Goal: Task Accomplishment & Management: Use online tool/utility

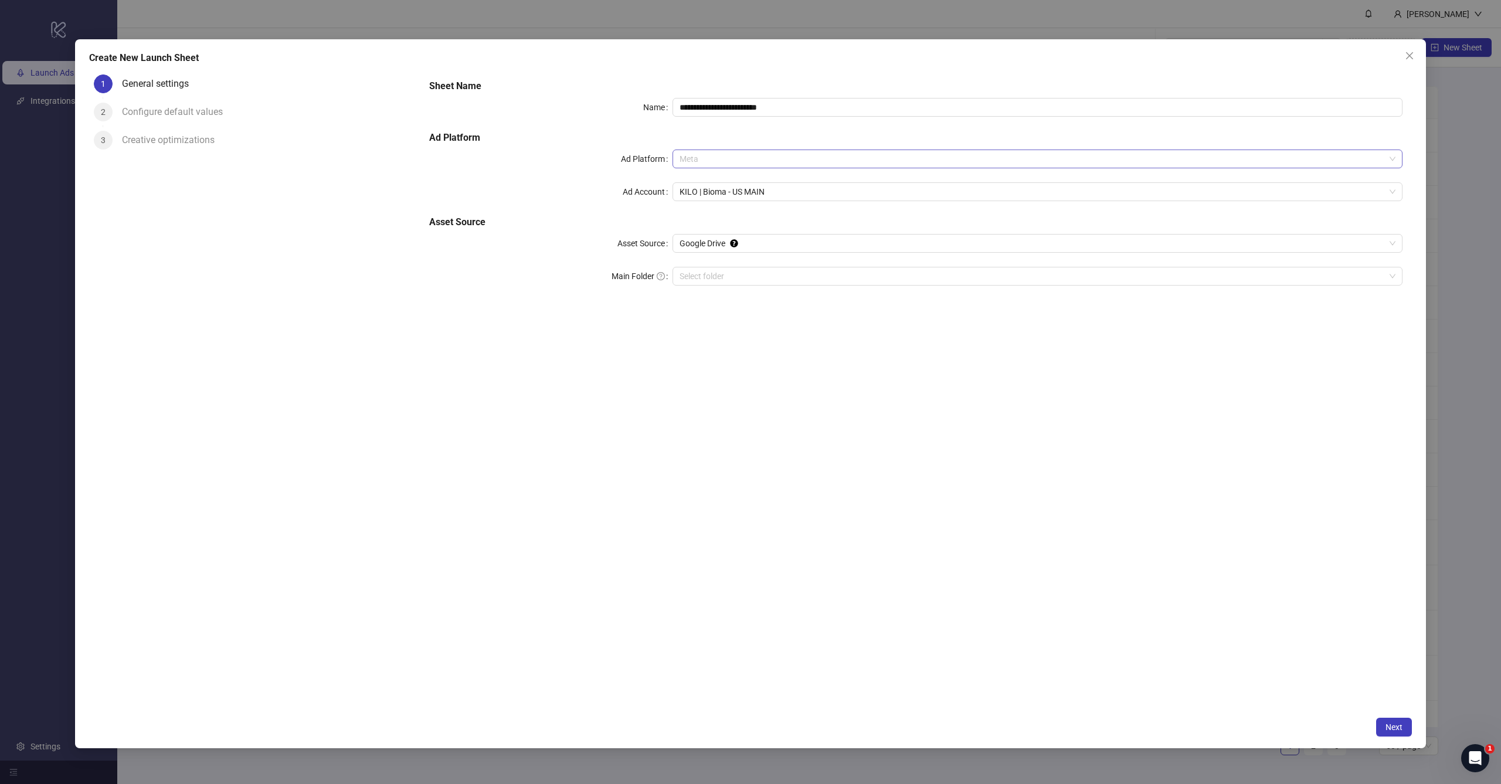
click at [835, 151] on span "Meta" at bounding box center [1037, 159] width 716 height 18
type input "**********"
click at [842, 127] on div "**********" at bounding box center [915, 189] width 982 height 230
click at [763, 192] on span "KILO | Bioma - US MAIN" at bounding box center [1037, 192] width 716 height 18
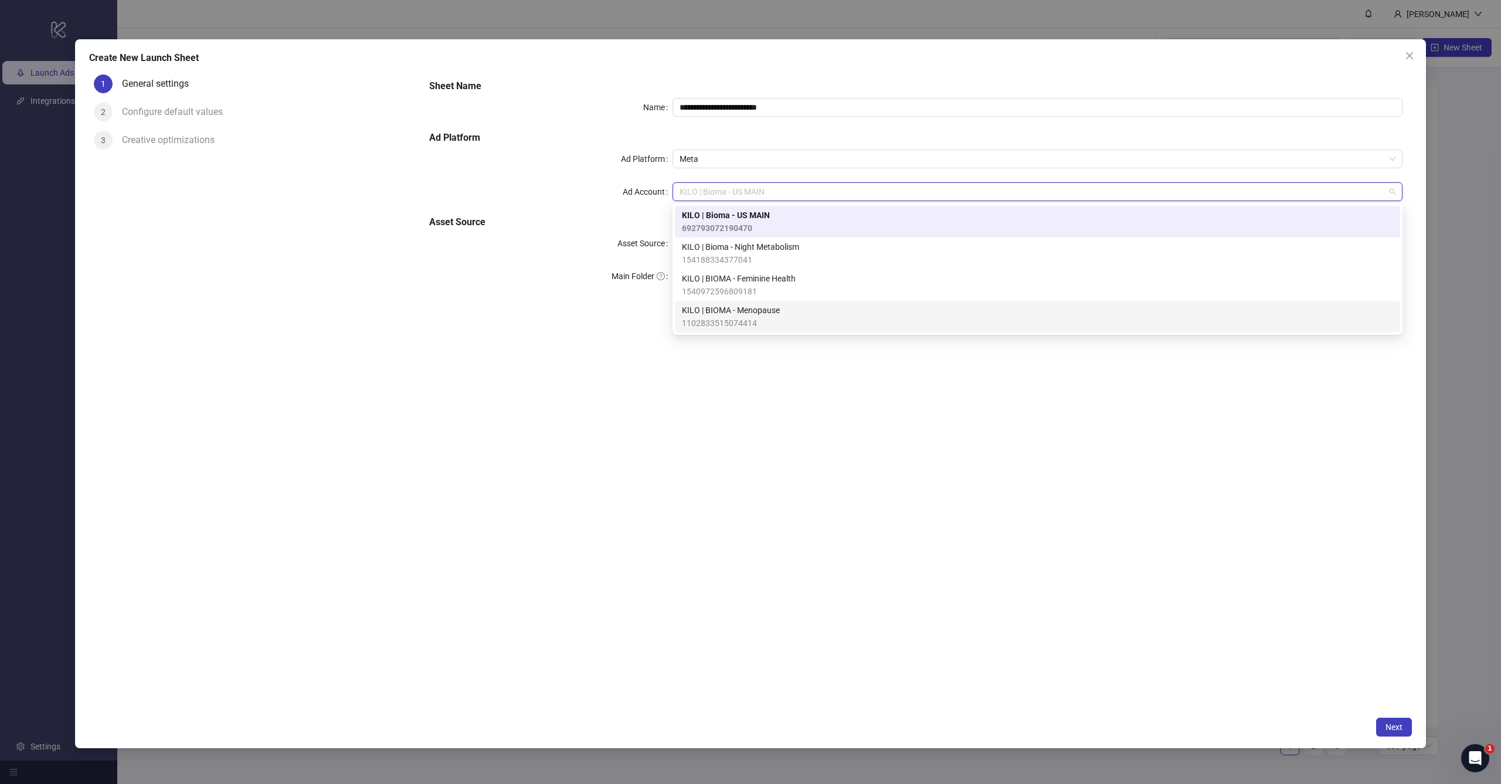
click at [767, 312] on span "KILO | BIOMA - Menopause" at bounding box center [731, 310] width 98 height 13
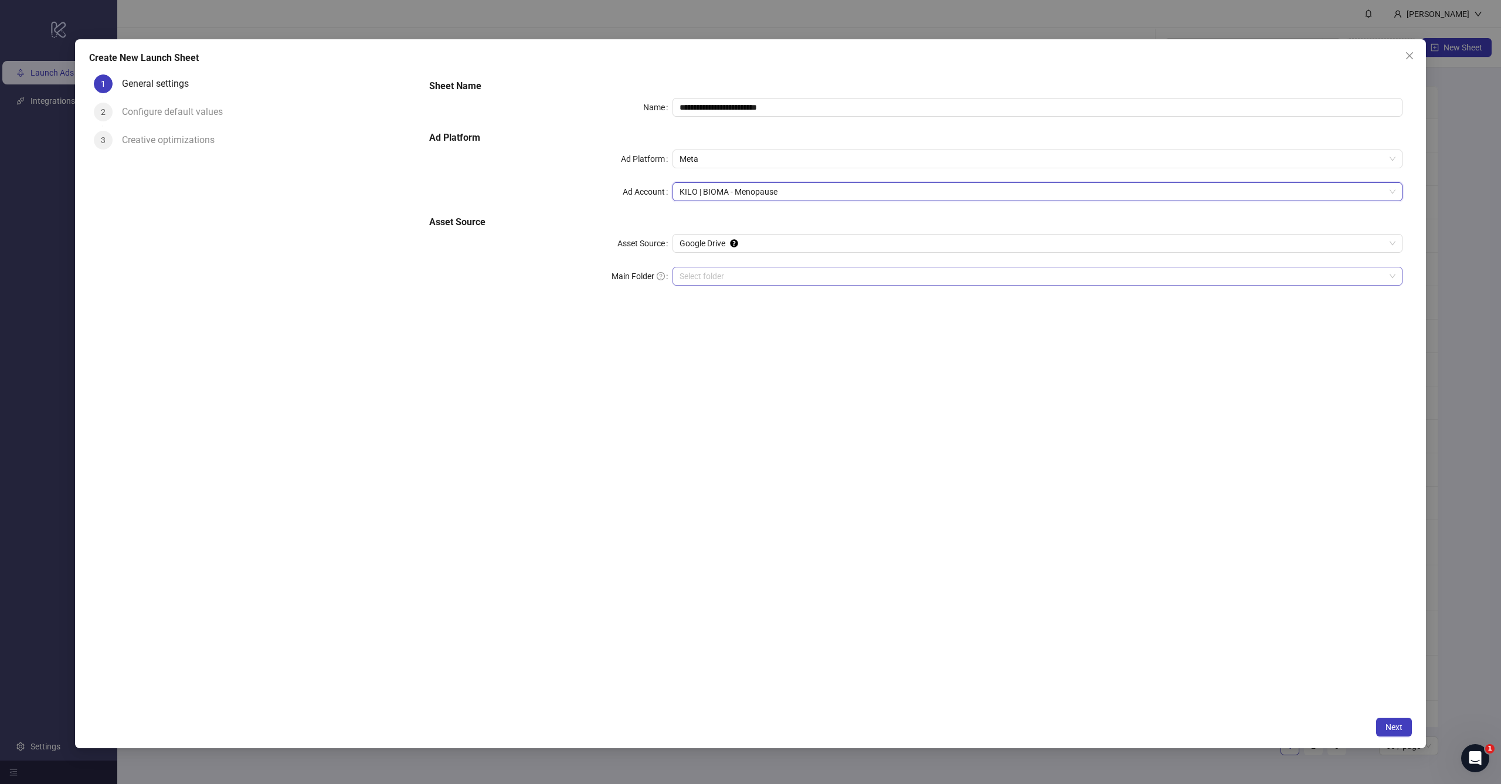
click at [759, 274] on input "Main Folder" at bounding box center [1031, 276] width 705 height 18
click at [1385, 726] on span "Next" at bounding box center [1393, 726] width 17 height 9
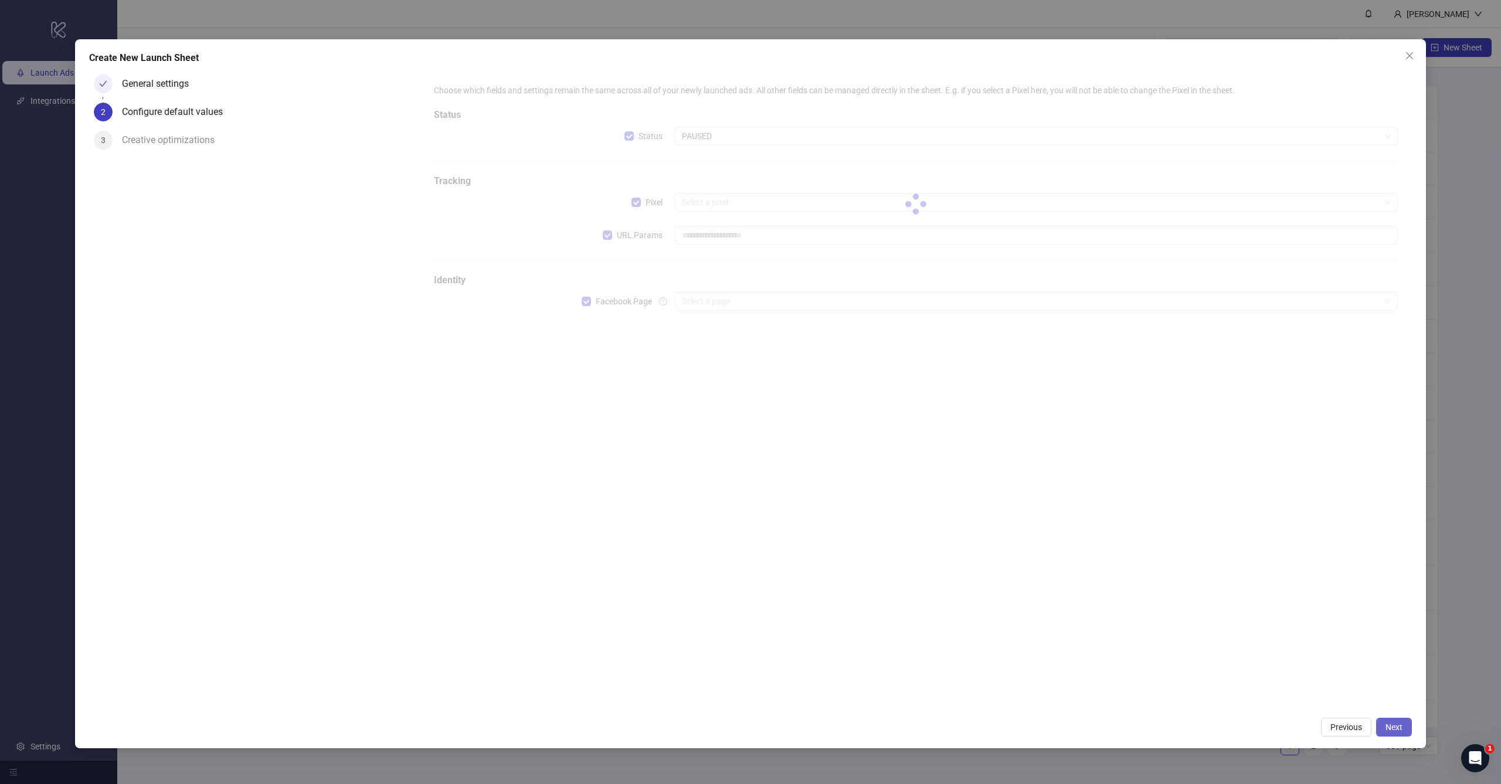
type input "**********"
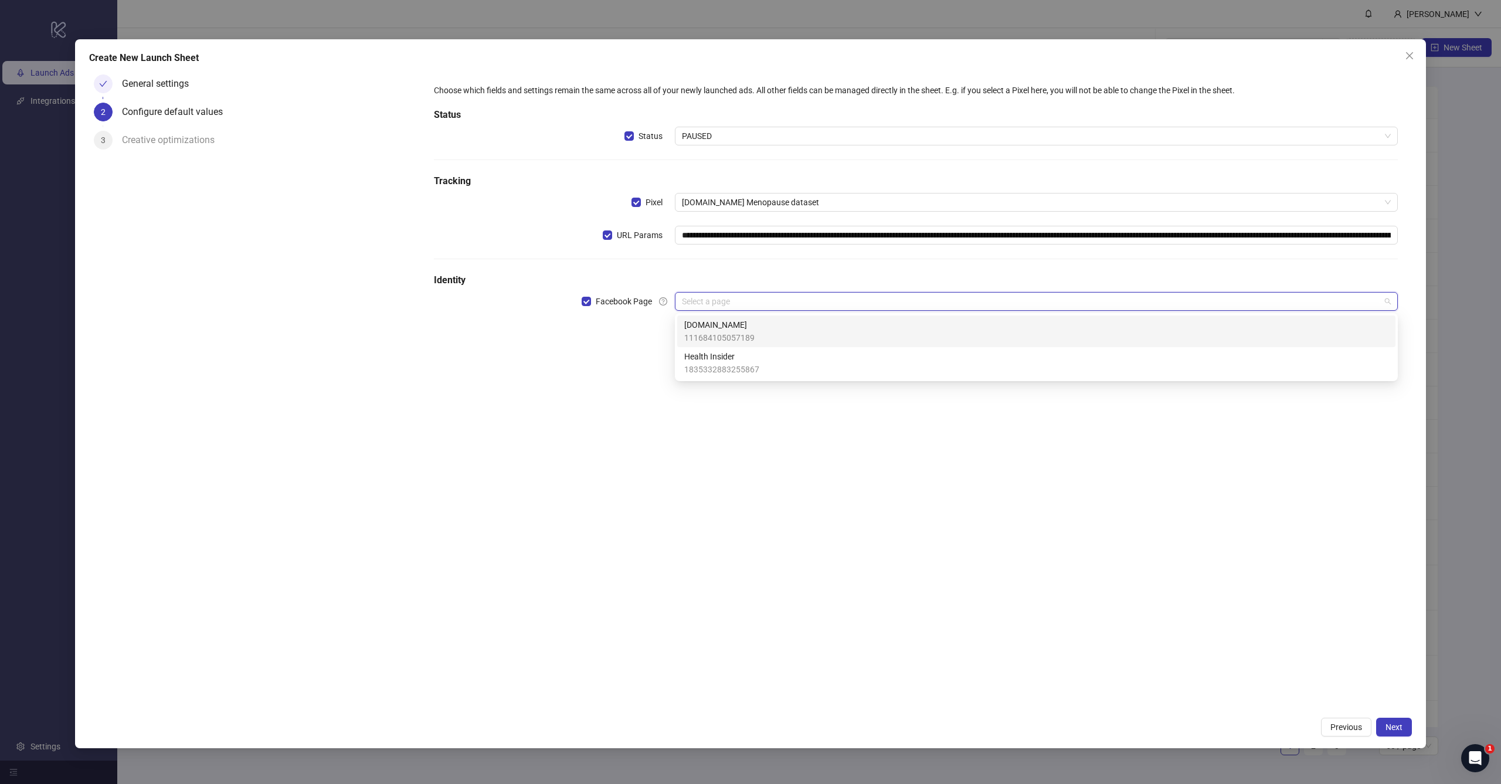
click at [780, 308] on input "search" at bounding box center [1031, 302] width 698 height 18
click at [748, 365] on span "1835332883255867" at bounding box center [721, 369] width 75 height 13
click at [752, 408] on div "**********" at bounding box center [916, 390] width 992 height 641
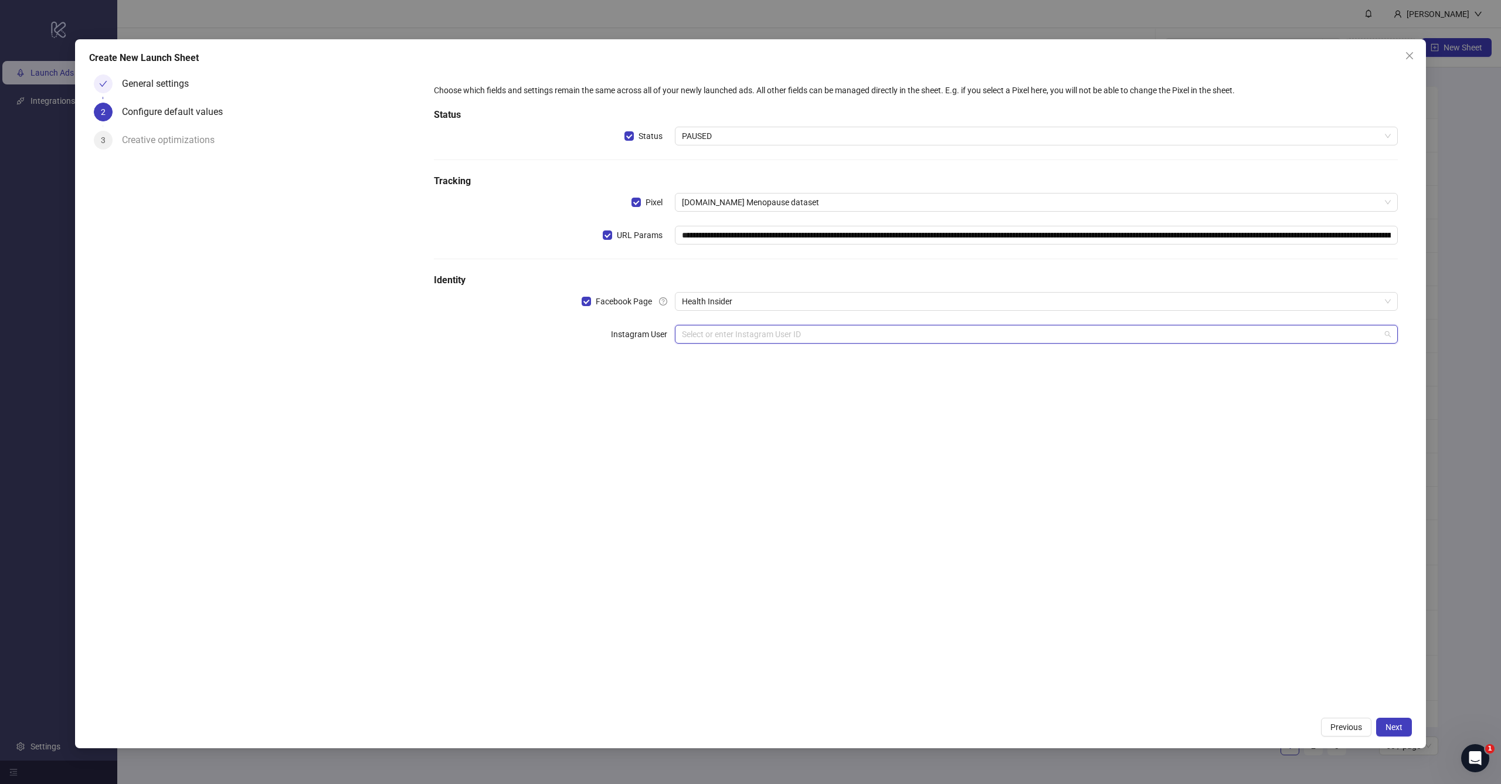
click at [757, 339] on input "search" at bounding box center [1031, 334] width 698 height 18
click at [749, 363] on div "healthinsidernews" at bounding box center [1036, 357] width 704 height 13
click at [1396, 737] on div "**********" at bounding box center [750, 393] width 1351 height 709
click at [1398, 730] on span "Next" at bounding box center [1393, 726] width 17 height 9
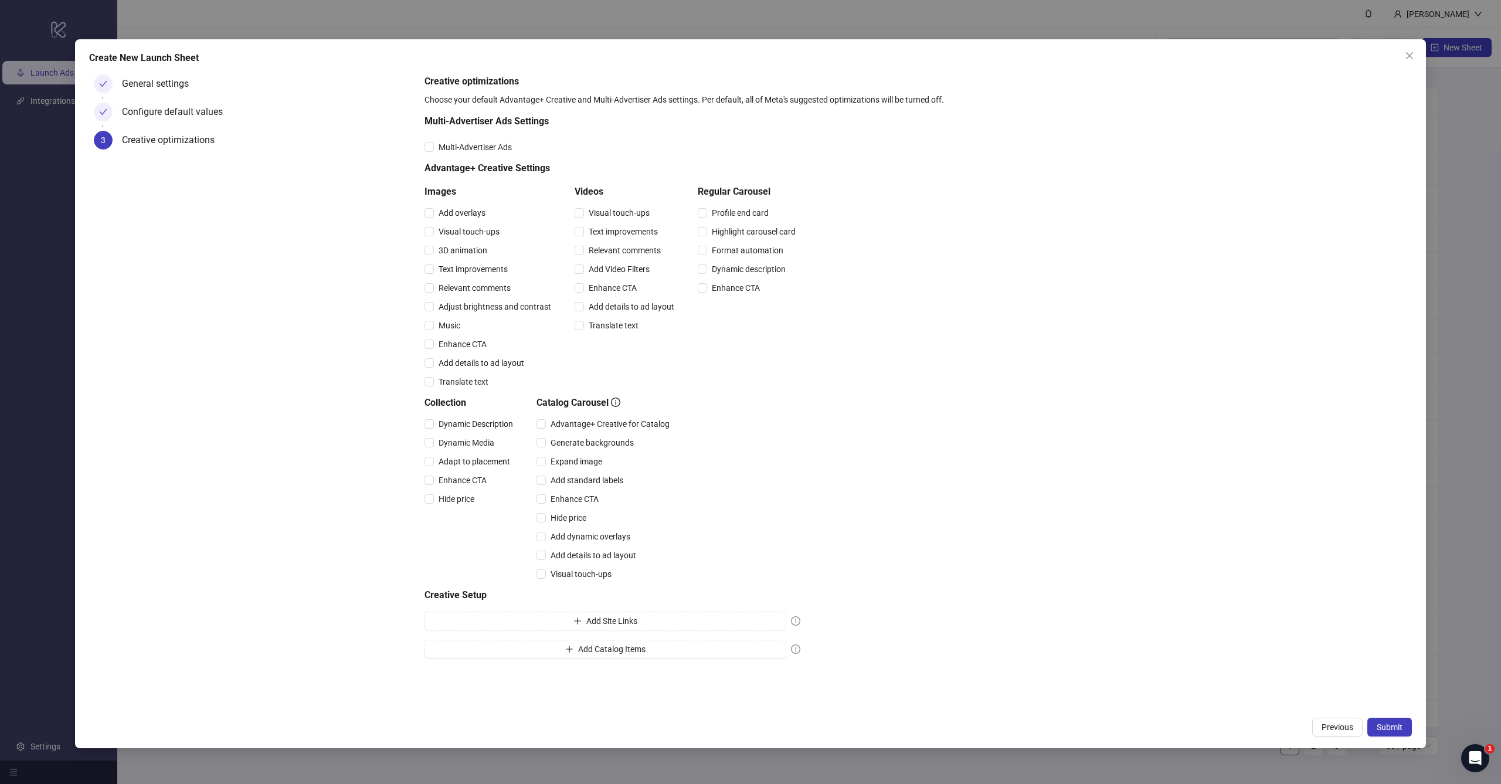
click at [1398, 730] on span "Submit" at bounding box center [1389, 726] width 26 height 9
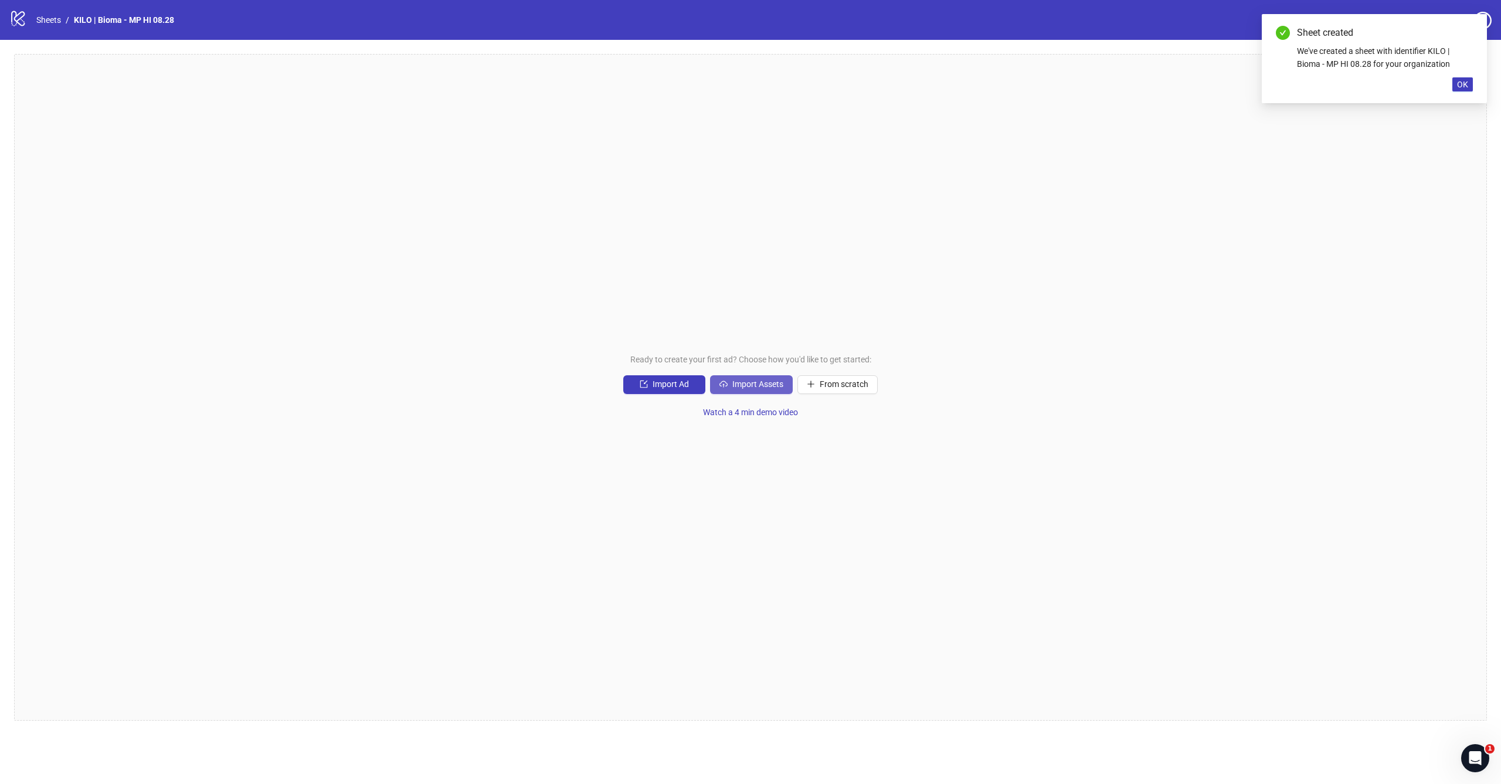
click at [758, 385] on span "Import Assets" at bounding box center [757, 383] width 51 height 9
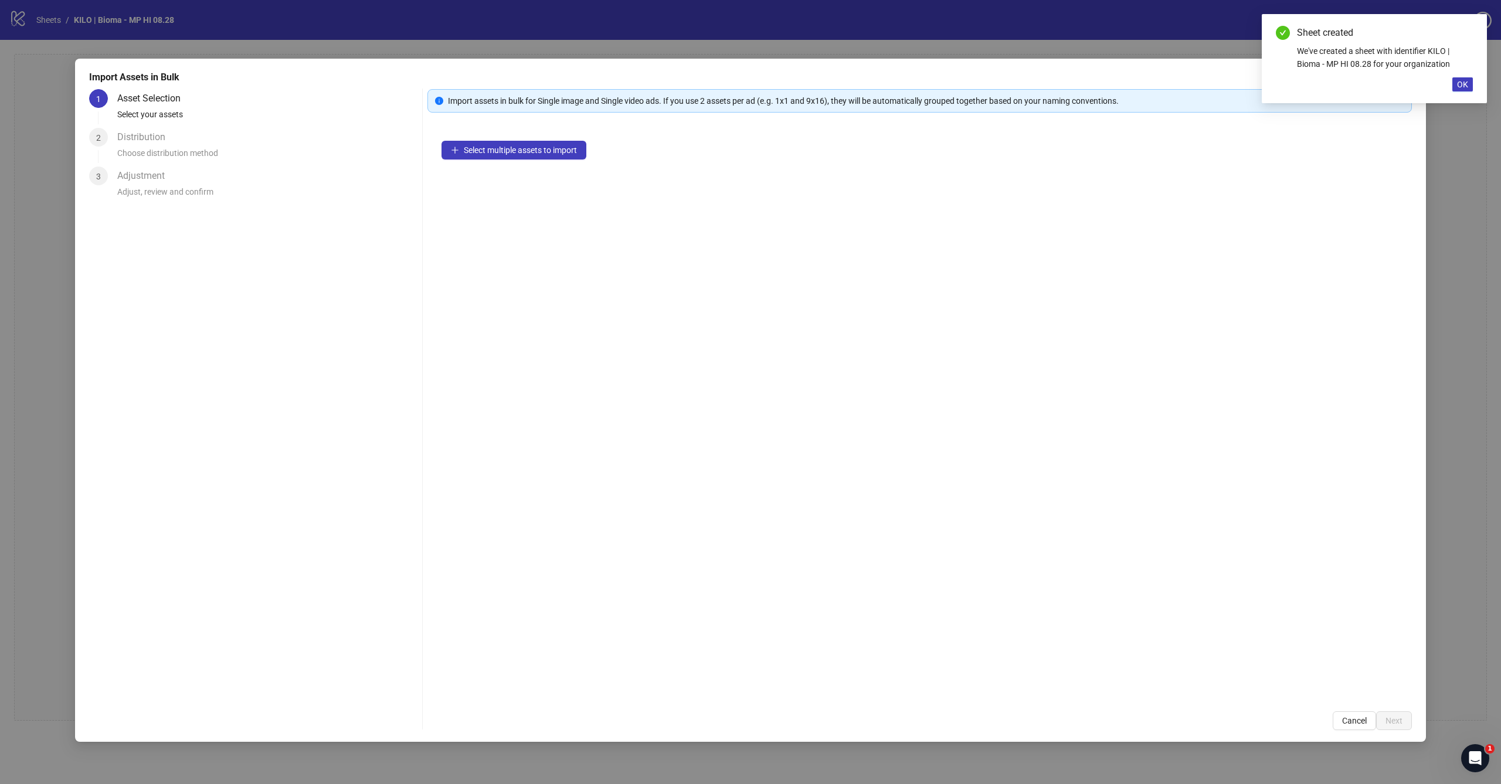
click at [546, 164] on div "Select multiple assets to import" at bounding box center [919, 412] width 984 height 570
click at [553, 156] on button "Select multiple assets to import" at bounding box center [513, 150] width 145 height 19
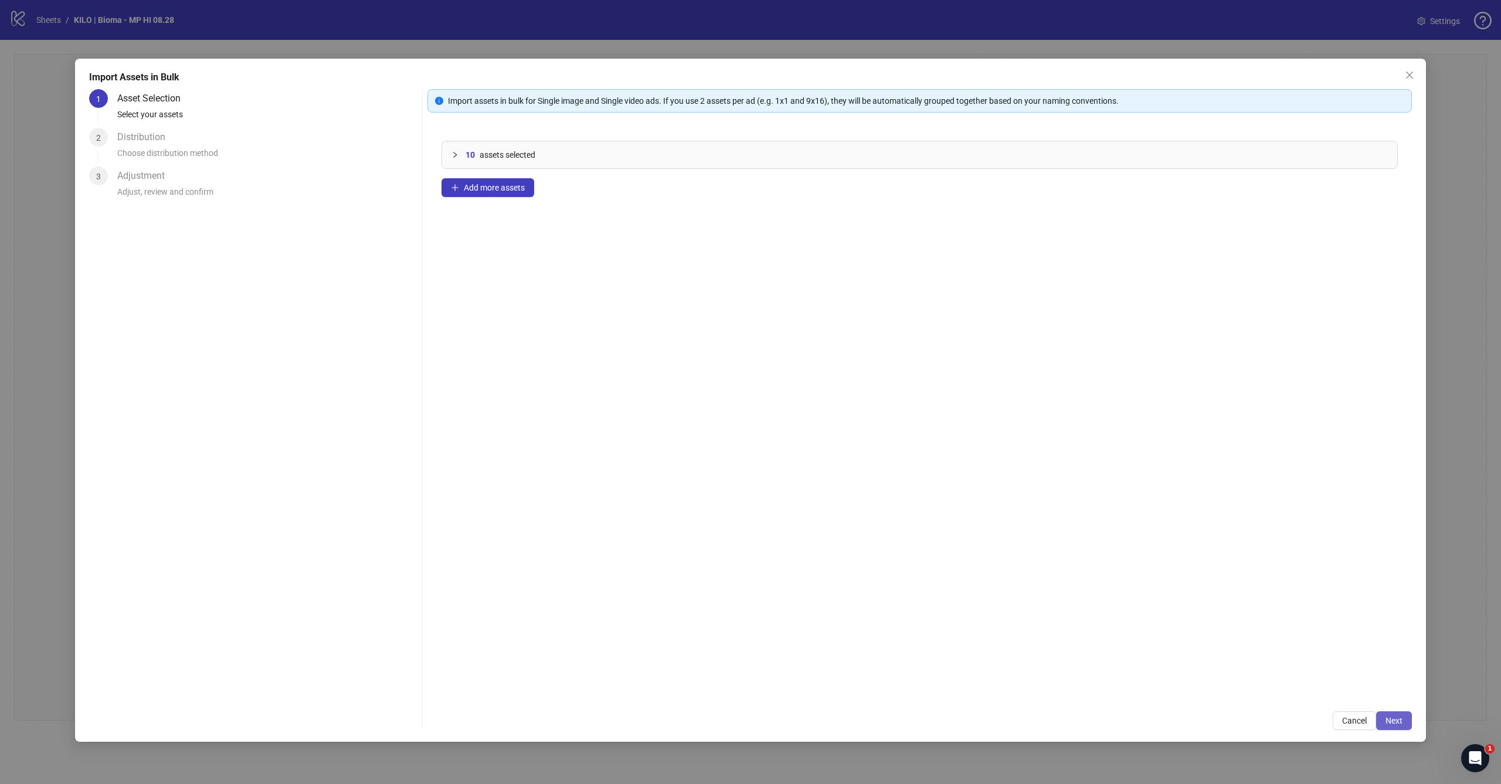
click at [1381, 714] on button "Next" at bounding box center [1394, 720] width 36 height 19
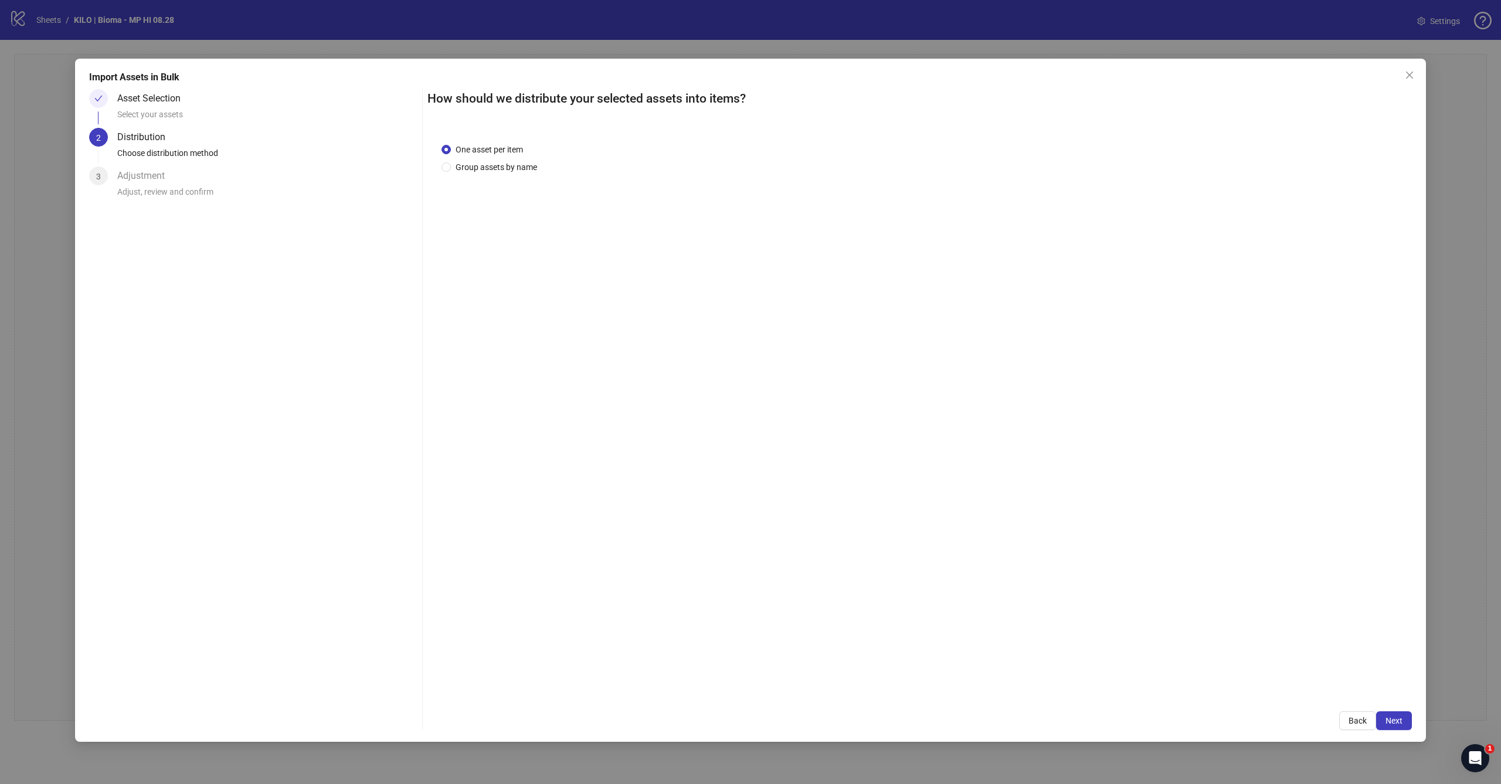
click at [1413, 723] on div "Import Assets in Bulk Asset Selection Select your assets 2 Distribution Choose …" at bounding box center [750, 400] width 1351 height 683
click at [1383, 719] on button "Next" at bounding box center [1394, 720] width 36 height 19
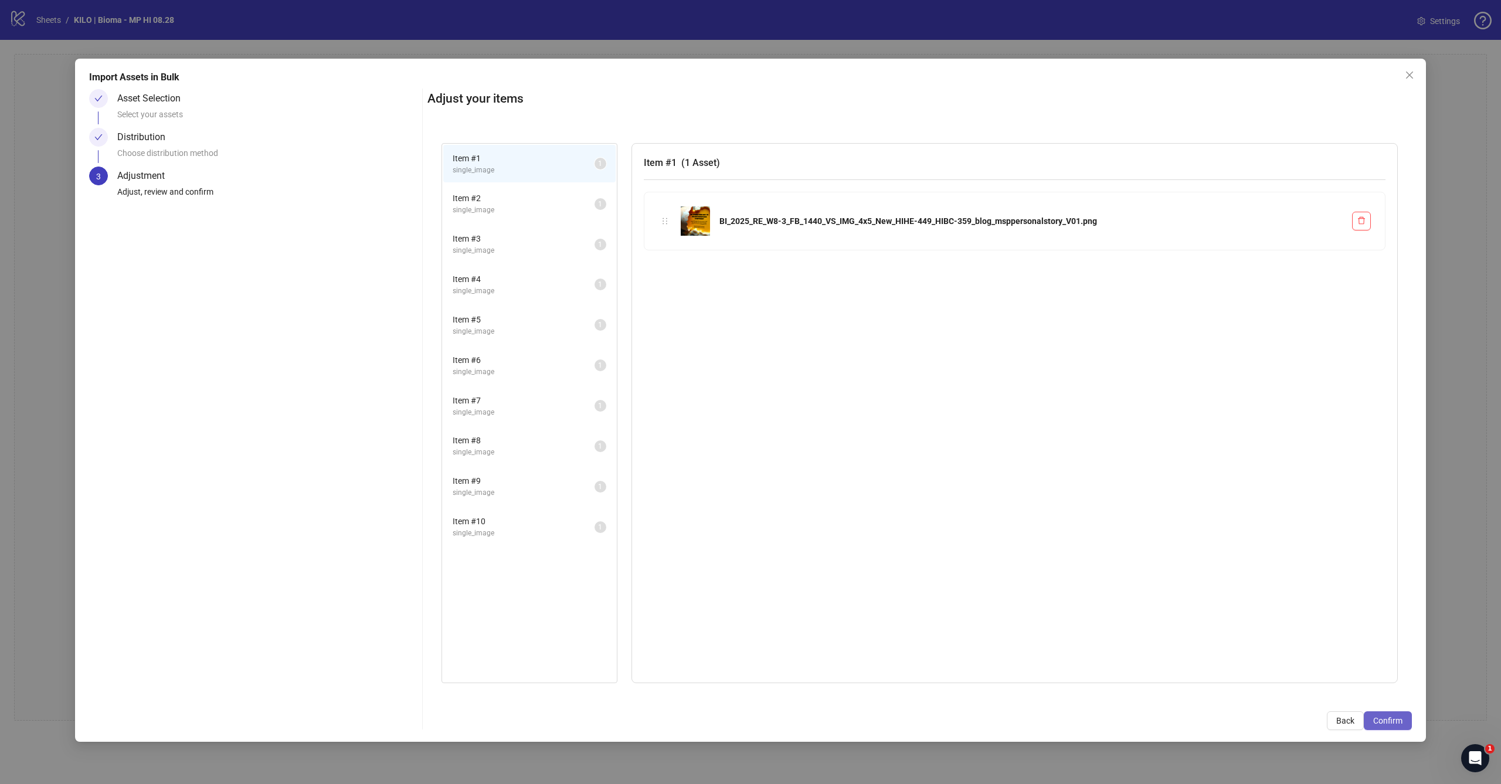
click at [1384, 713] on button "Confirm" at bounding box center [1388, 720] width 48 height 19
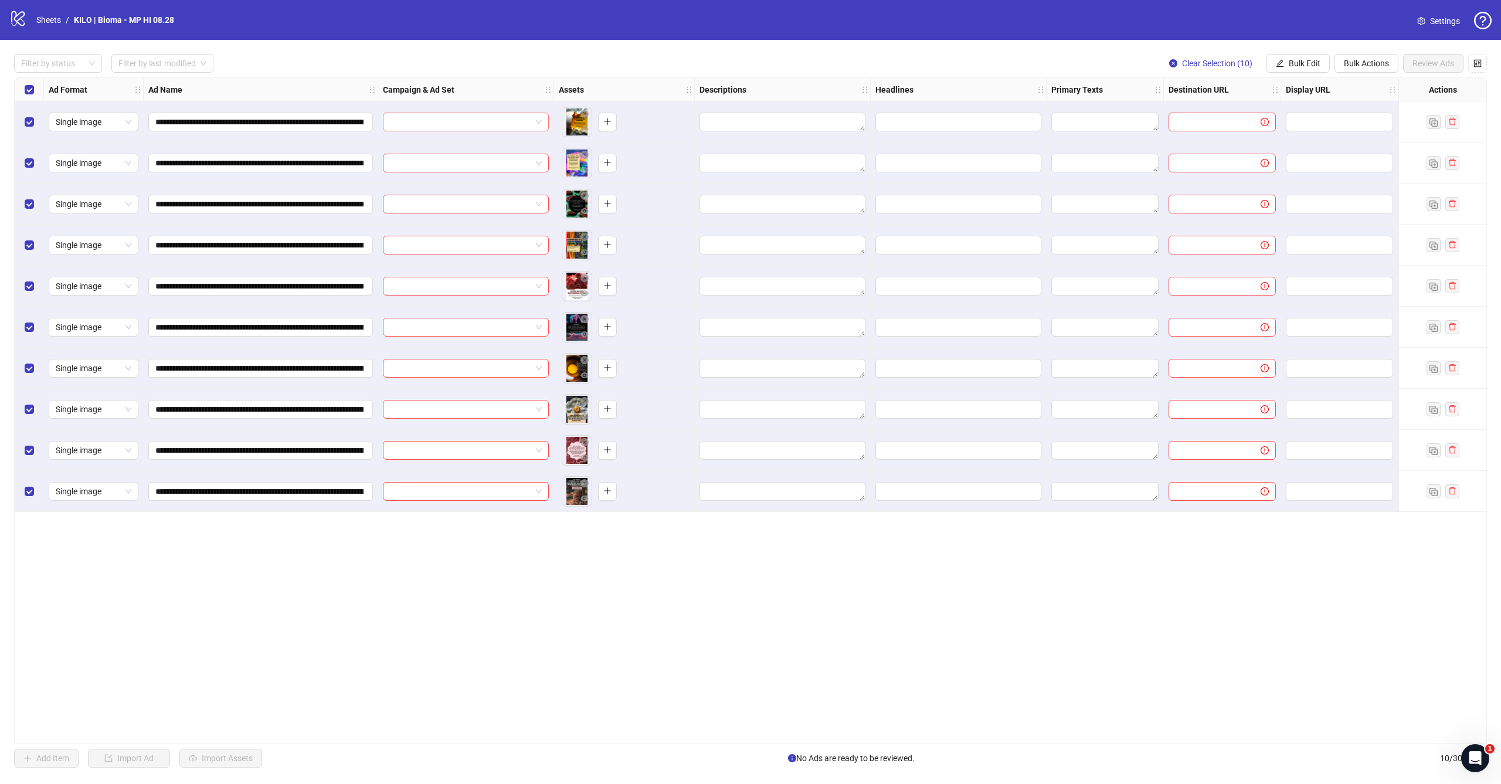
click at [402, 114] on input "search" at bounding box center [460, 122] width 141 height 18
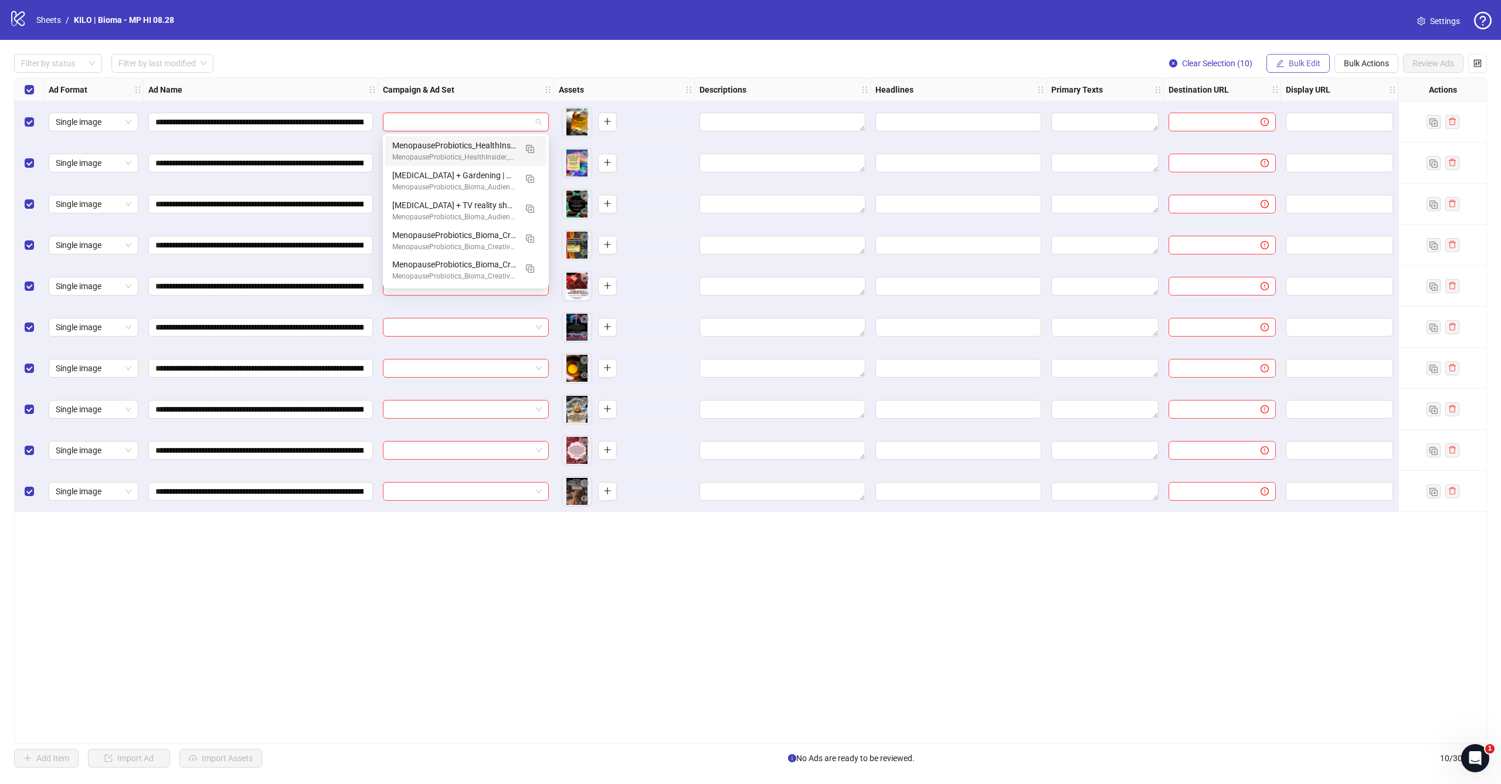
click at [1304, 57] on button "Bulk Edit" at bounding box center [1297, 63] width 63 height 19
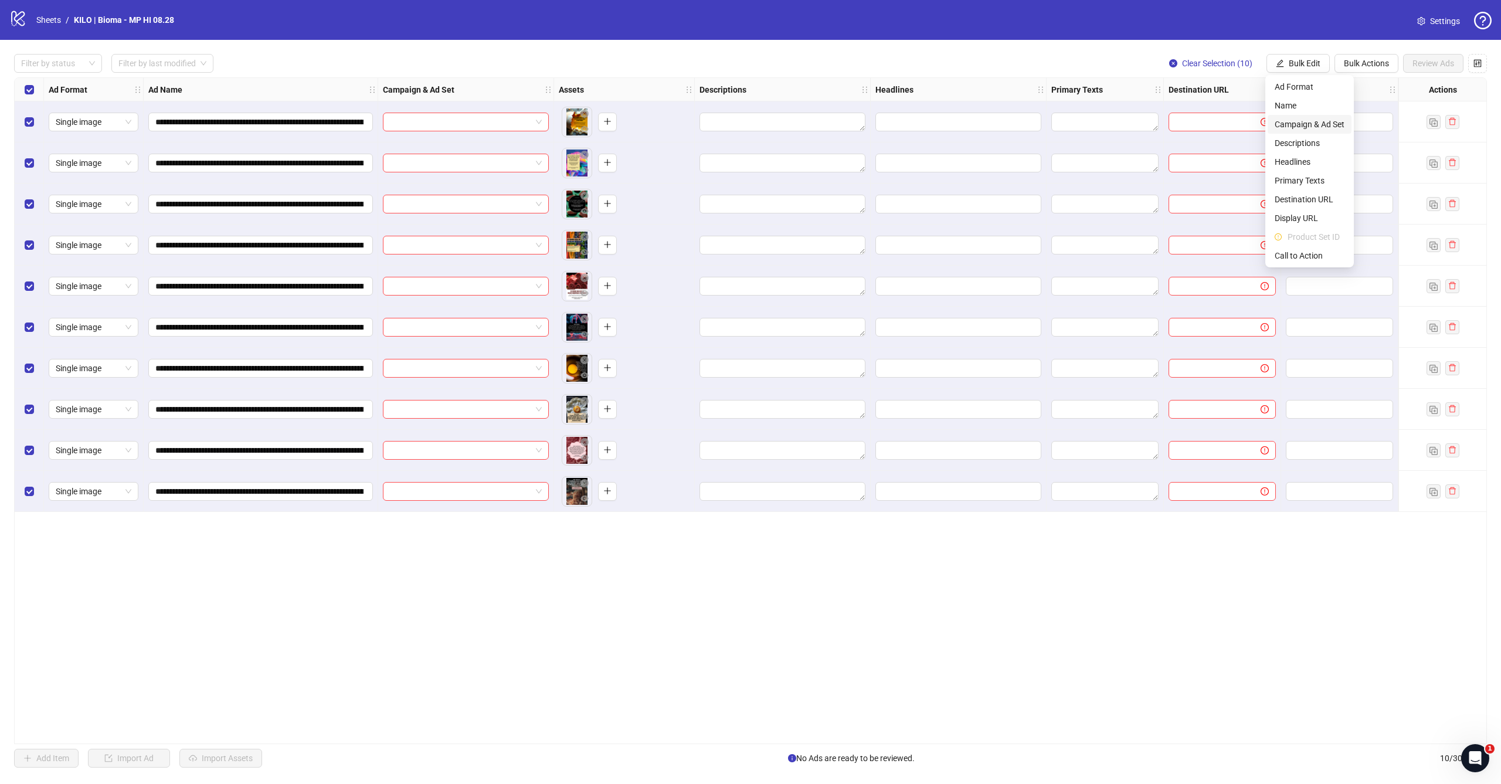
click at [1296, 120] on span "Campaign & Ad Set" at bounding box center [1309, 124] width 70 height 13
click at [1215, 115] on input "search" at bounding box center [1259, 114] width 151 height 18
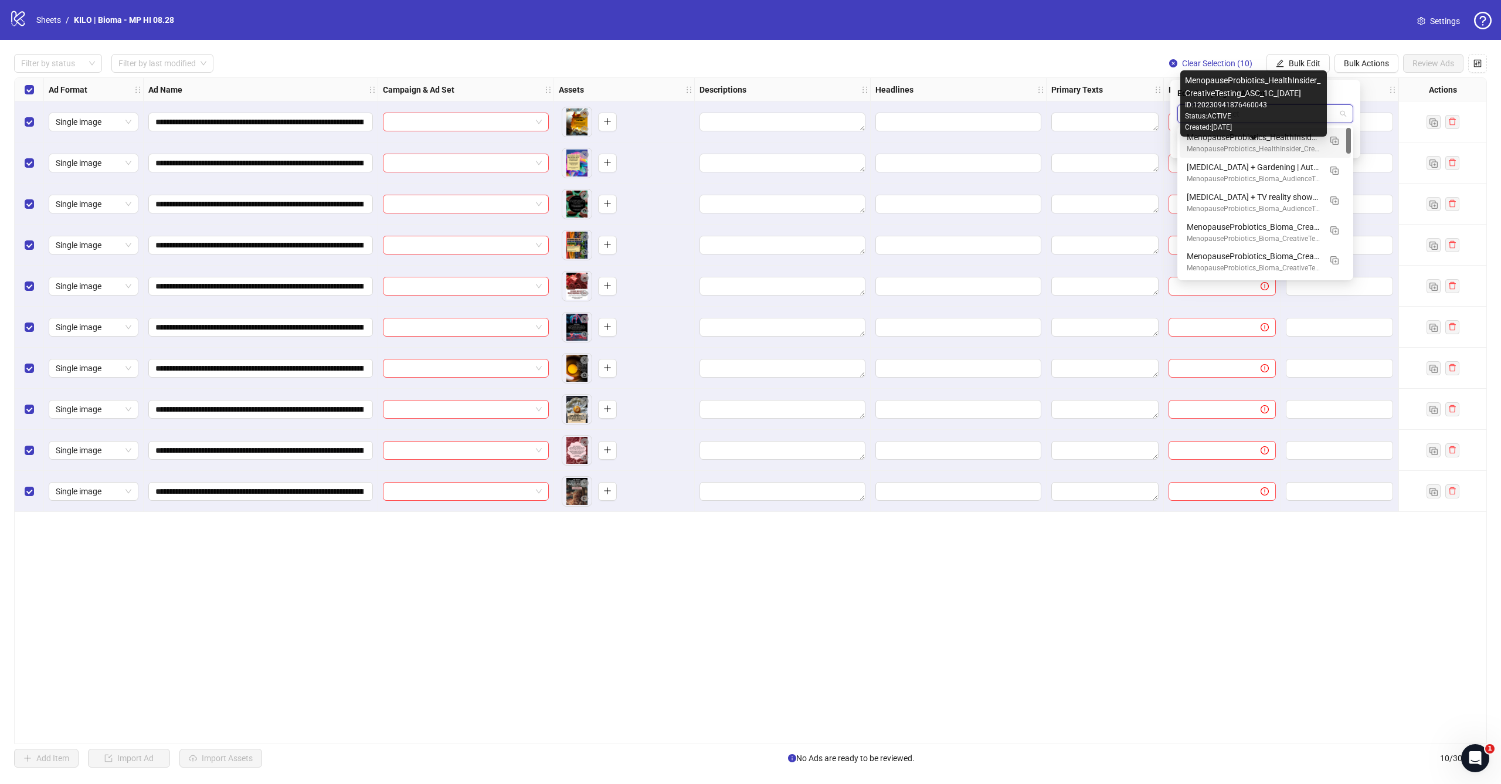
click at [1228, 144] on div "MenopauseProbiotics_HealthInsider_CreativeTesting_ASC_1C_[DATE]" at bounding box center [1254, 149] width 134 height 11
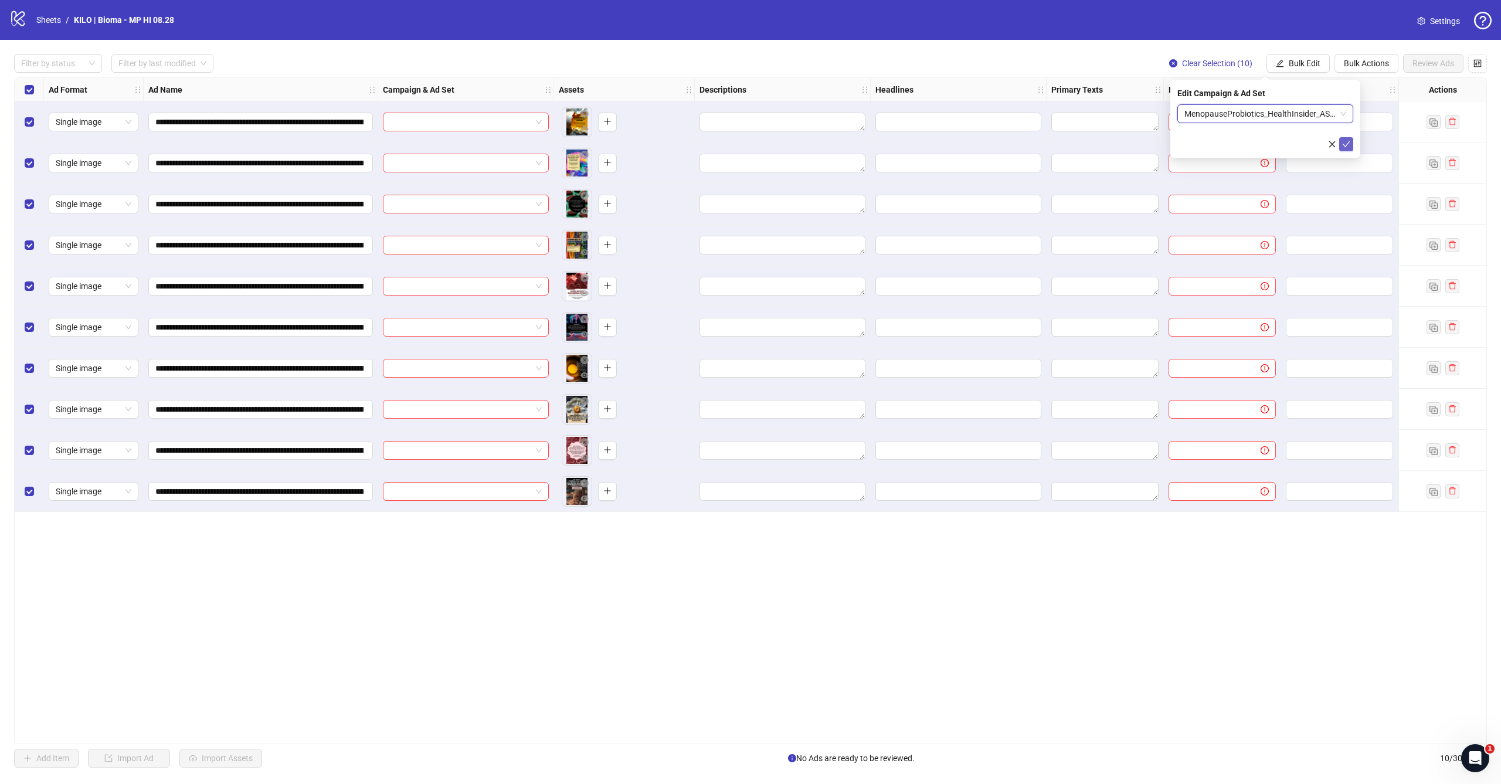
click at [1351, 144] on button "submit" at bounding box center [1346, 144] width 14 height 14
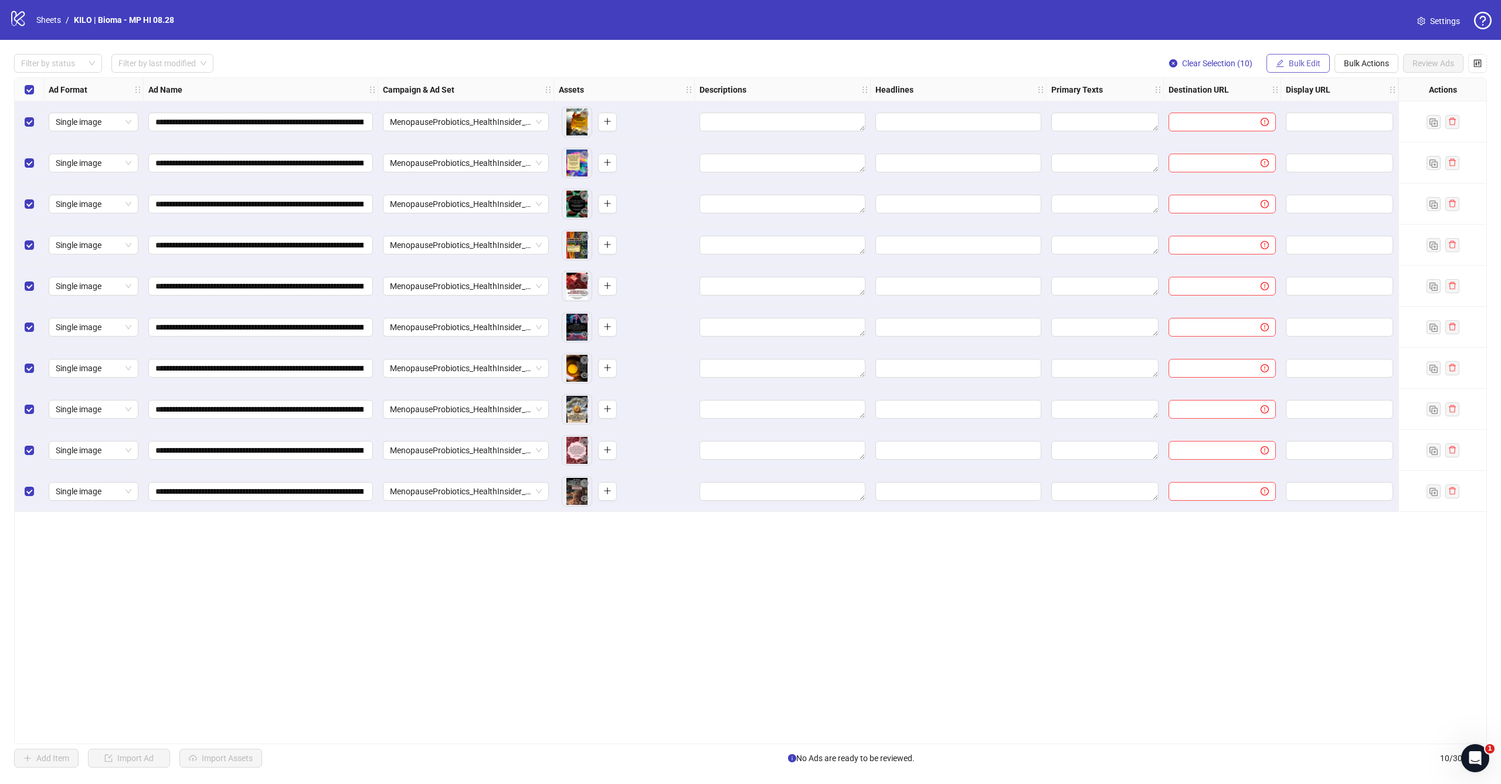
click at [1291, 63] on span "Bulk Edit" at bounding box center [1305, 63] width 32 height 9
click at [1320, 203] on span "Destination URL" at bounding box center [1309, 199] width 70 height 13
click at [1240, 110] on input "text" at bounding box center [1260, 113] width 152 height 13
paste input "**********"
type input "**********"
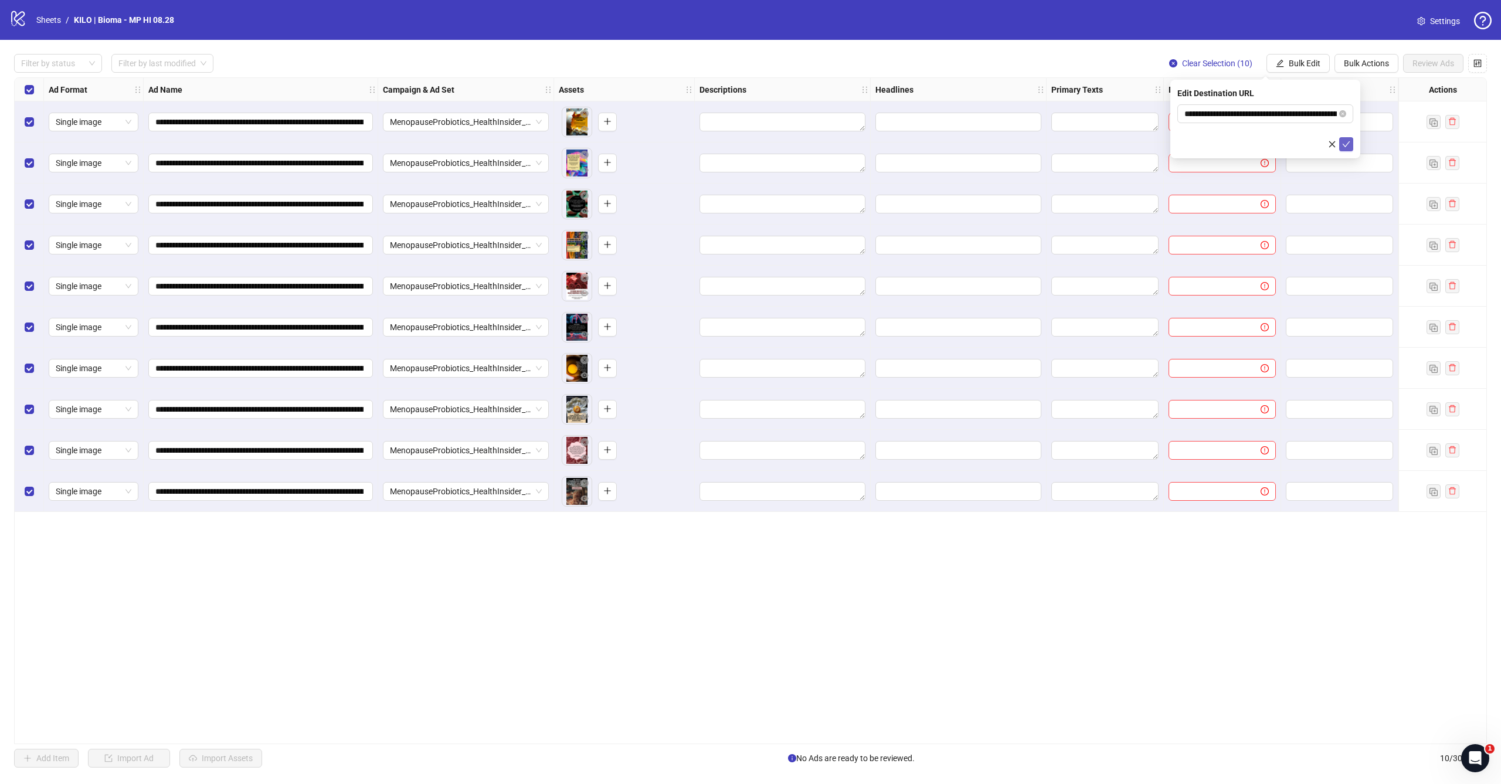
click at [1348, 141] on icon "check" at bounding box center [1346, 144] width 8 height 8
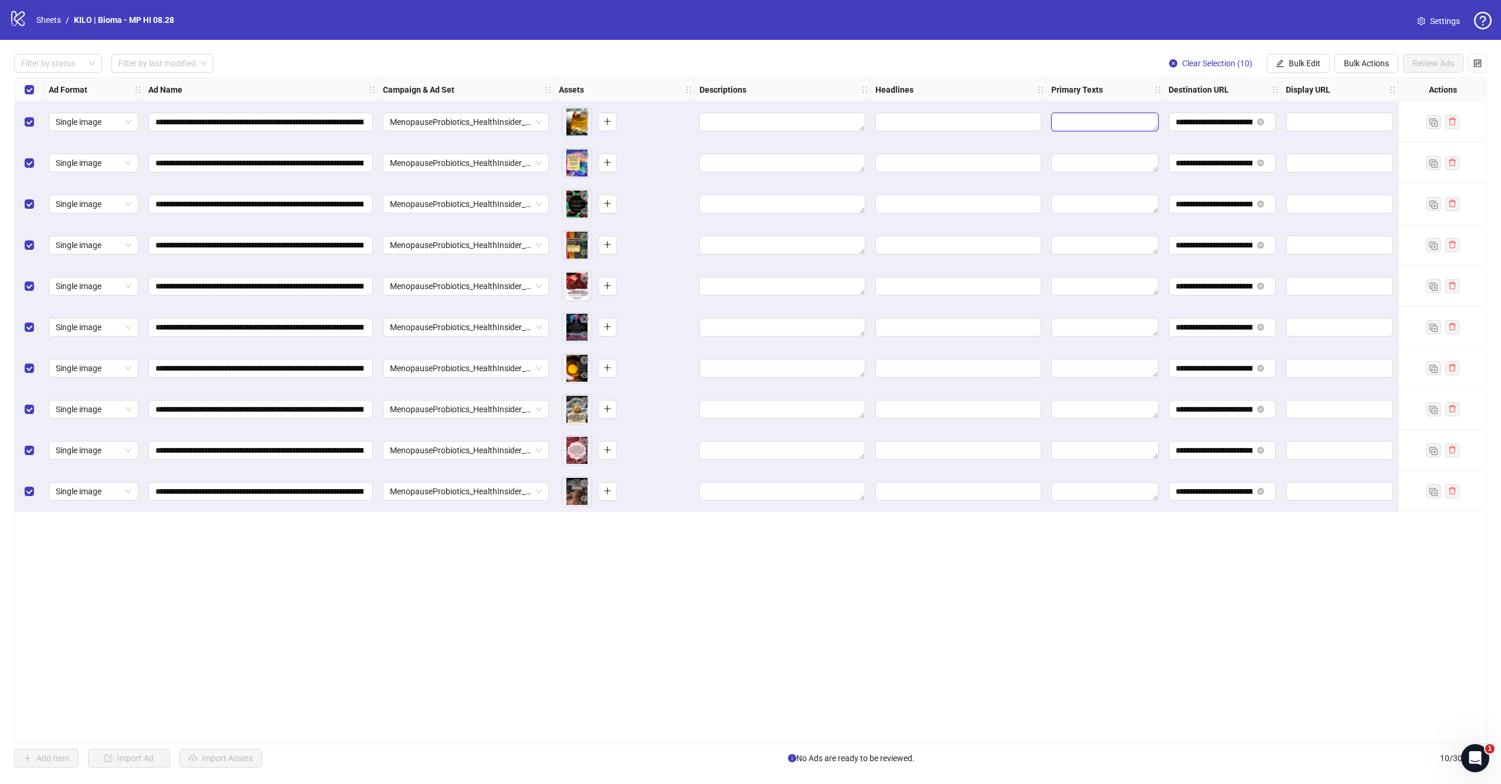
click at [1106, 121] on textarea "Edit values" at bounding box center [1104, 122] width 107 height 19
click at [1307, 65] on span "Bulk Edit" at bounding box center [1305, 63] width 32 height 9
click at [1297, 182] on span "Primary Texts" at bounding box center [1309, 180] width 70 height 13
click at [1244, 134] on textarea at bounding box center [1265, 120] width 176 height 32
paste textarea "**********"
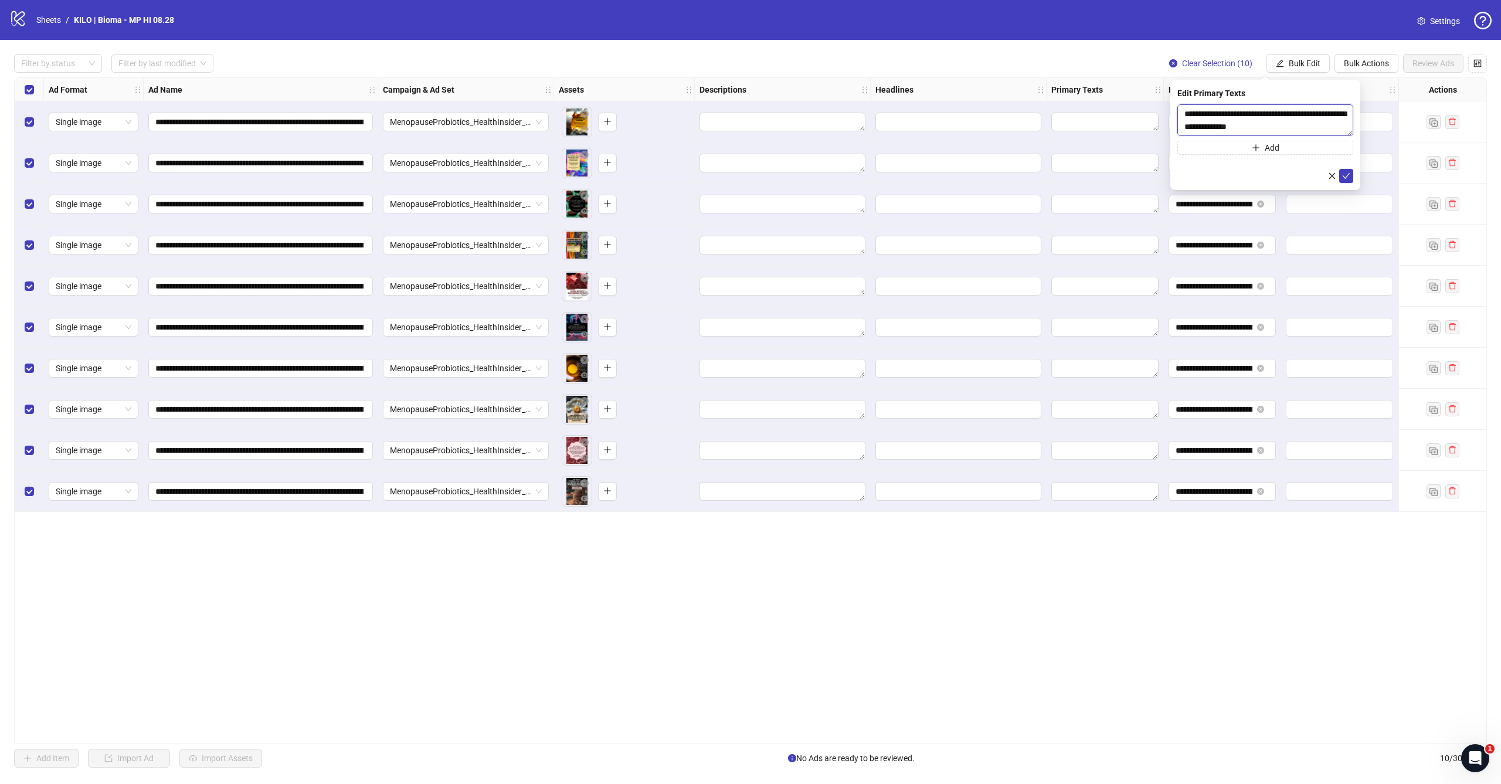
scroll to position [219, 0]
type textarea "**********"
click at [1348, 182] on button "submit" at bounding box center [1346, 176] width 14 height 14
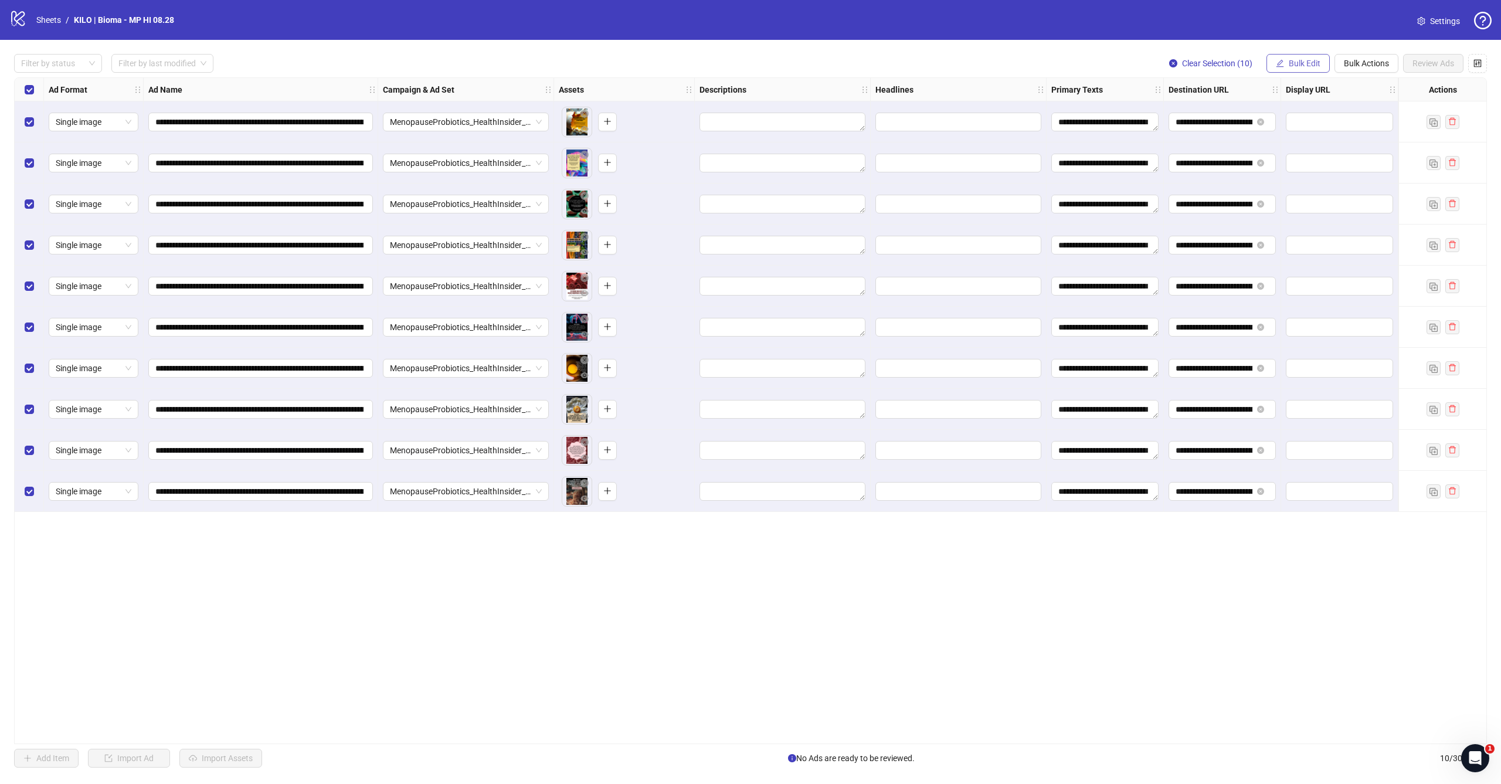
click at [1305, 64] on span "Bulk Edit" at bounding box center [1305, 63] width 32 height 9
click at [1298, 168] on span "Headlines" at bounding box center [1309, 161] width 70 height 13
click at [1315, 111] on div "Press Shift+Enter to add new input" at bounding box center [1265, 111] width 135 height 20
click at [1201, 110] on div "Press Shift+Enter to add new input" at bounding box center [1265, 111] width 135 height 20
click at [1190, 111] on input "text" at bounding box center [1265, 113] width 176 height 19
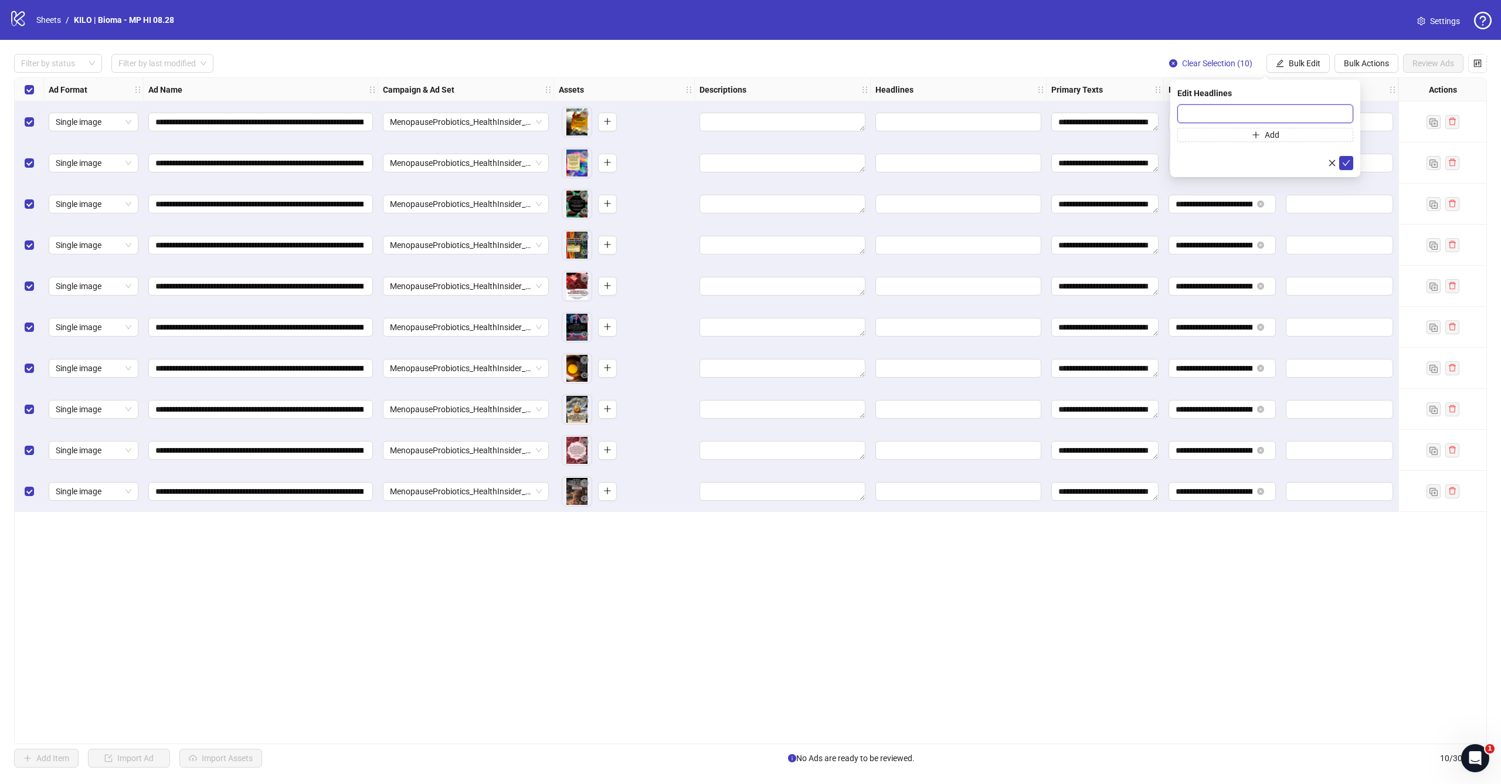
paste input "**********"
type input "**********"
click at [1350, 166] on button "submit" at bounding box center [1346, 163] width 14 height 14
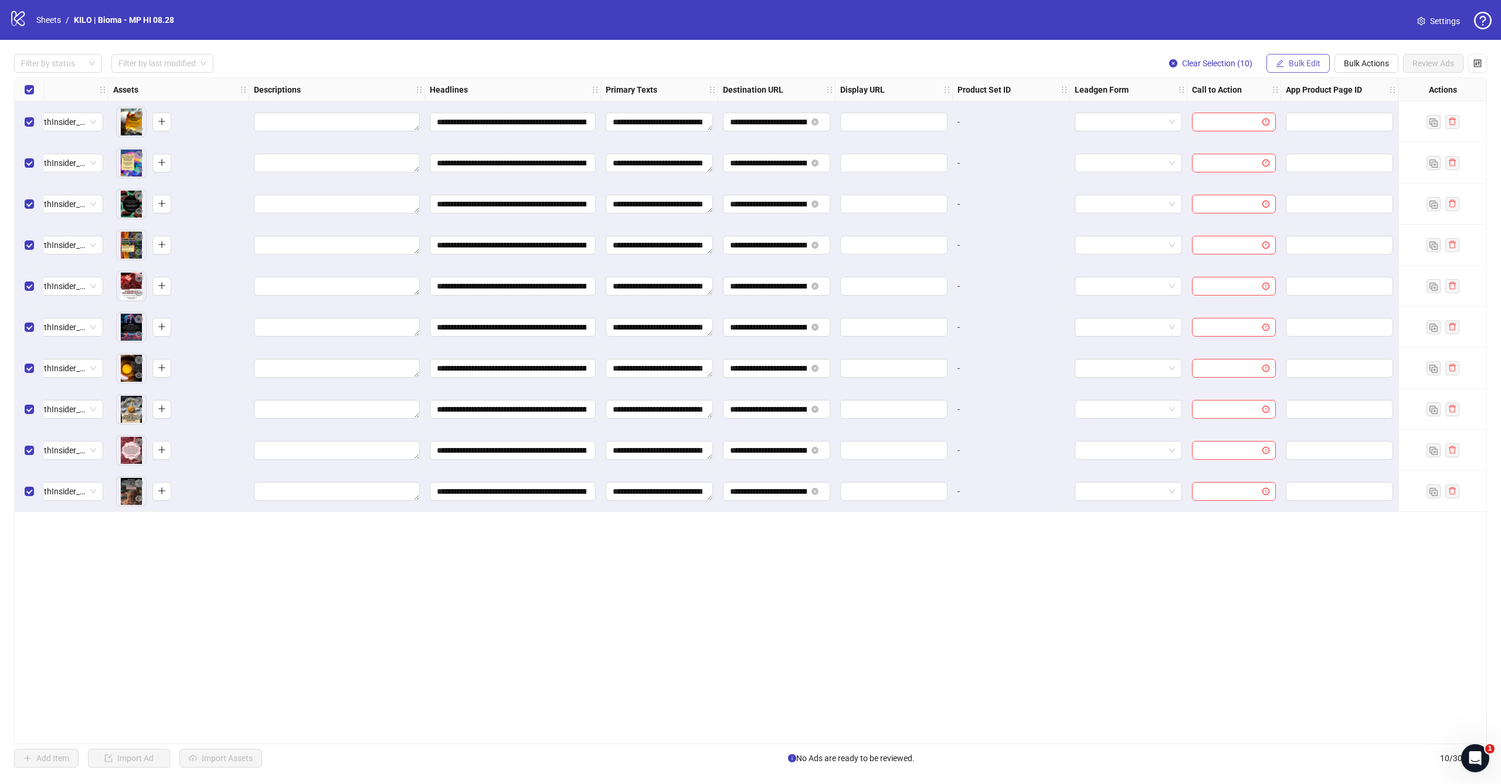
scroll to position [0, 446]
click at [1303, 66] on span "Bulk Edit" at bounding box center [1305, 63] width 32 height 9
click at [1297, 256] on span "Call to Action" at bounding box center [1309, 255] width 70 height 13
click at [1242, 112] on input "search" at bounding box center [1259, 114] width 151 height 18
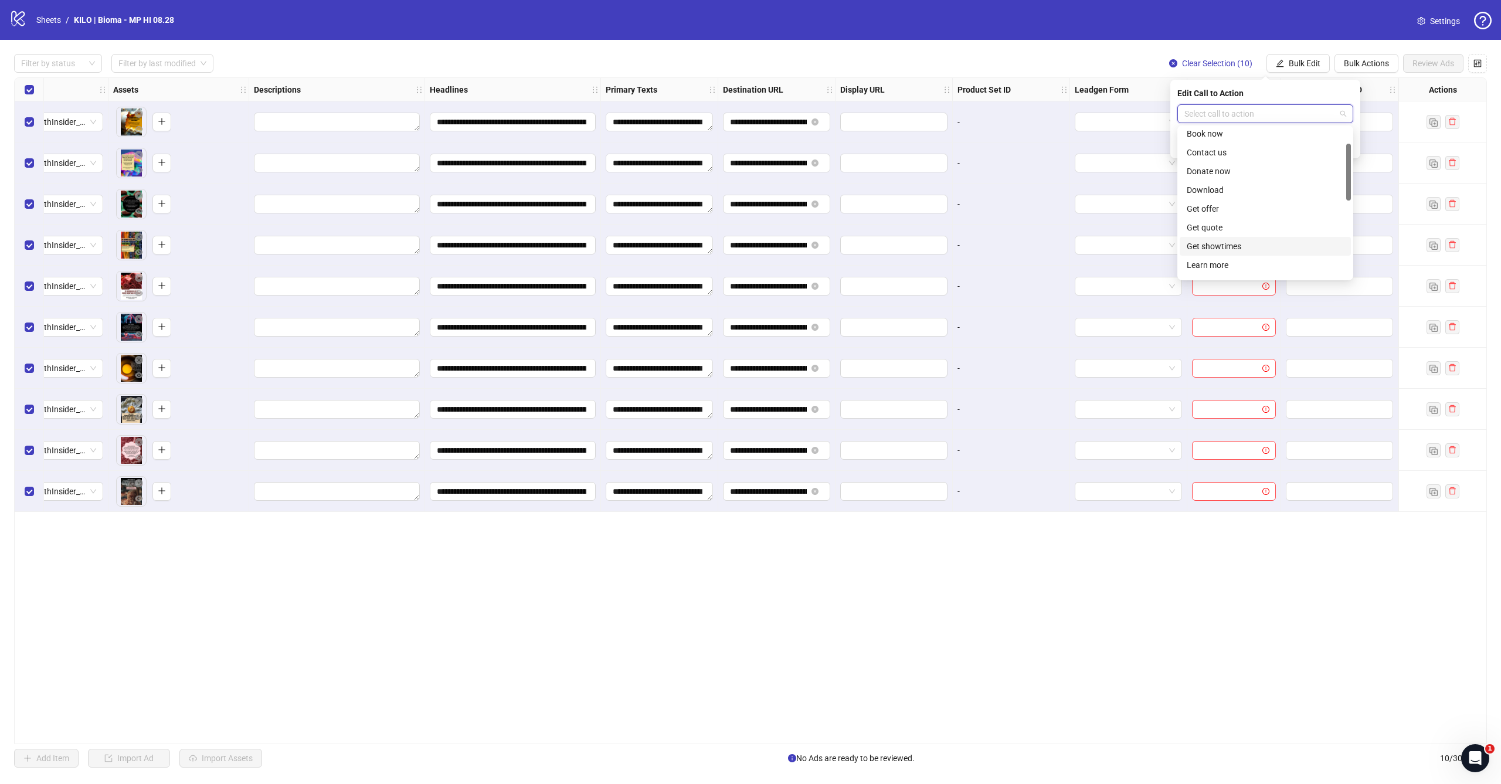
scroll to position [68, 0]
click at [1229, 240] on div "Learn more" at bounding box center [1265, 238] width 157 height 13
click at [1342, 143] on icon "check" at bounding box center [1346, 144] width 8 height 8
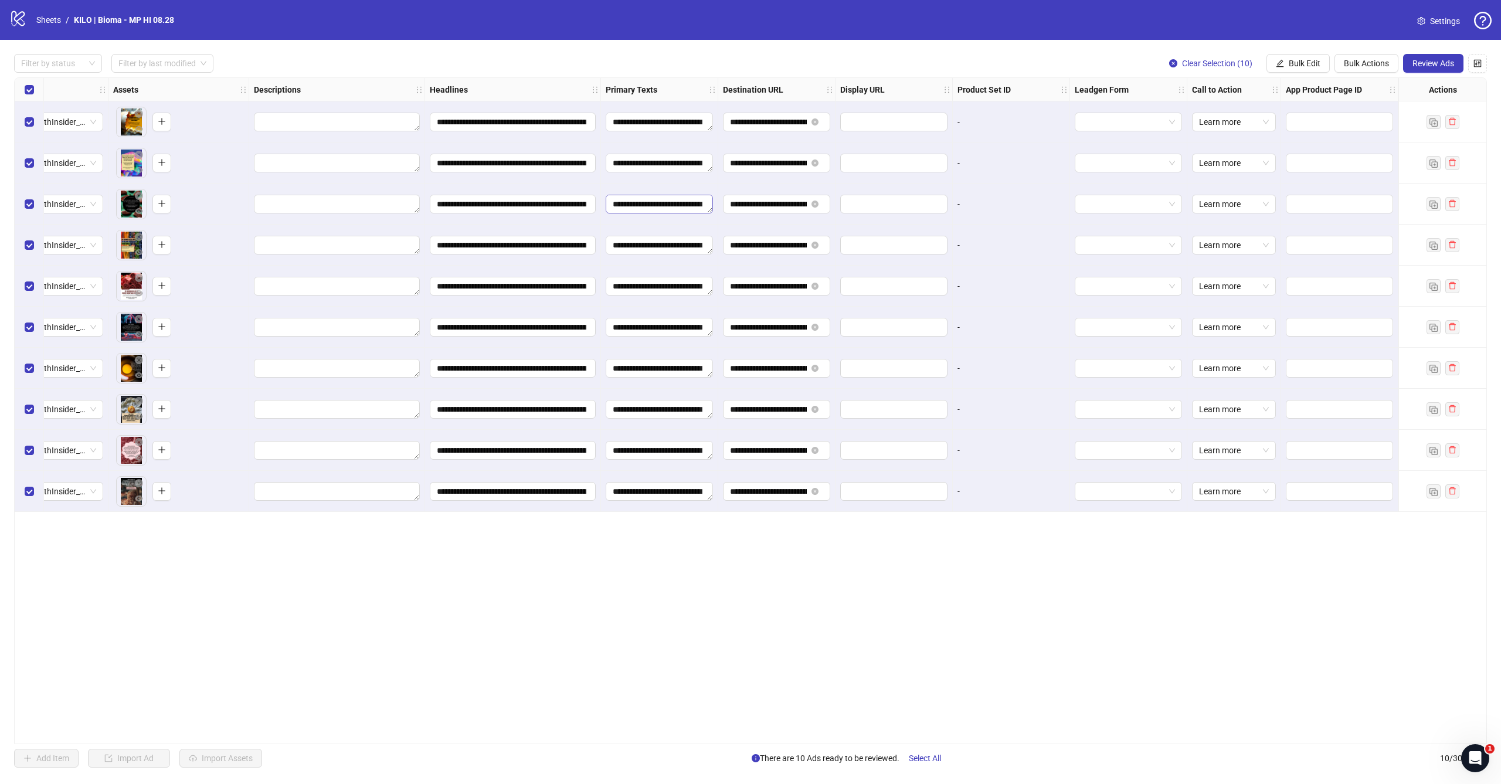
scroll to position [0, 446]
click at [1443, 65] on span "Review Ads" at bounding box center [1433, 63] width 42 height 9
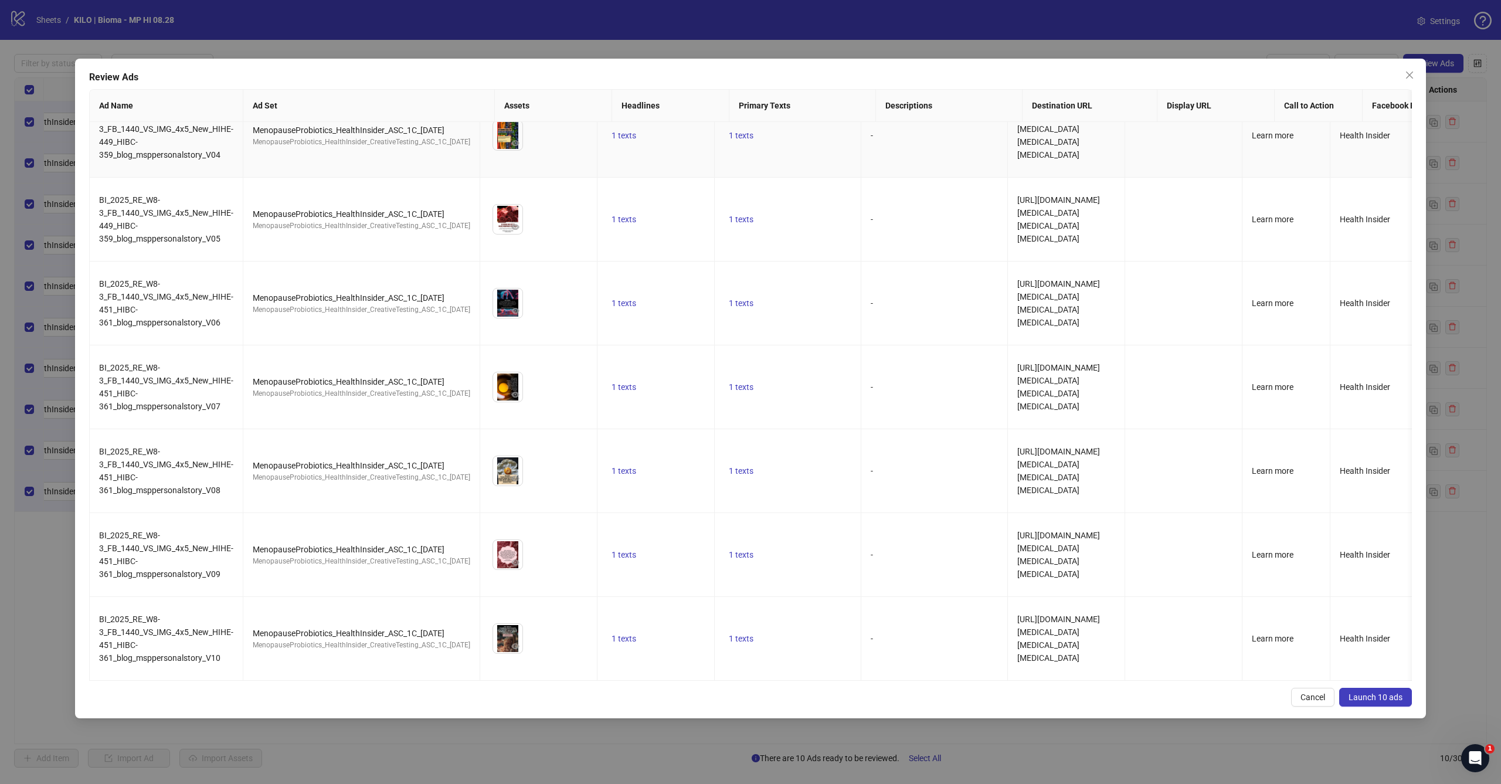
scroll to position [0, 0]
click at [1361, 695] on span "Launch 10 ads" at bounding box center [1375, 696] width 54 height 9
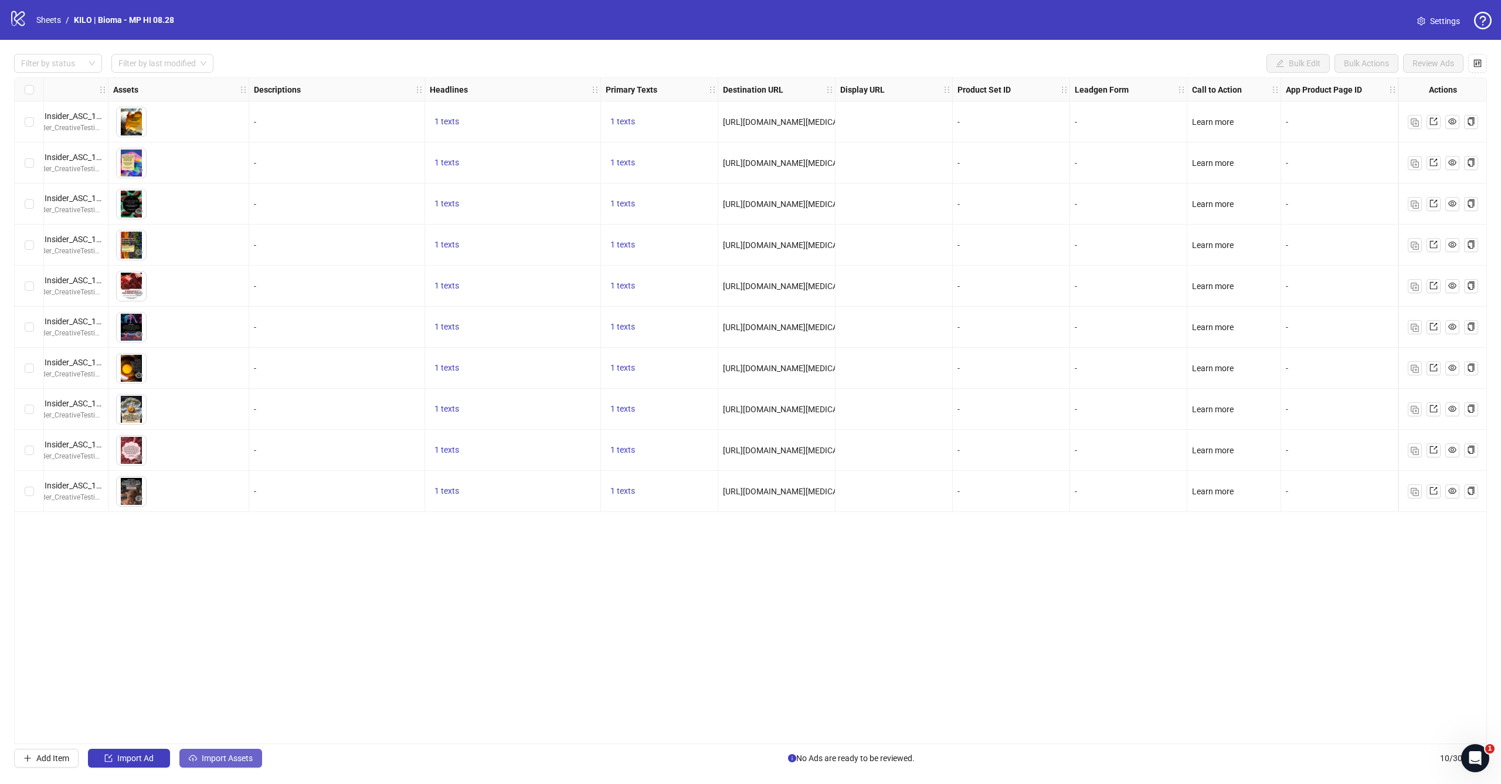
click at [208, 756] on span "Import Assets" at bounding box center [227, 757] width 51 height 9
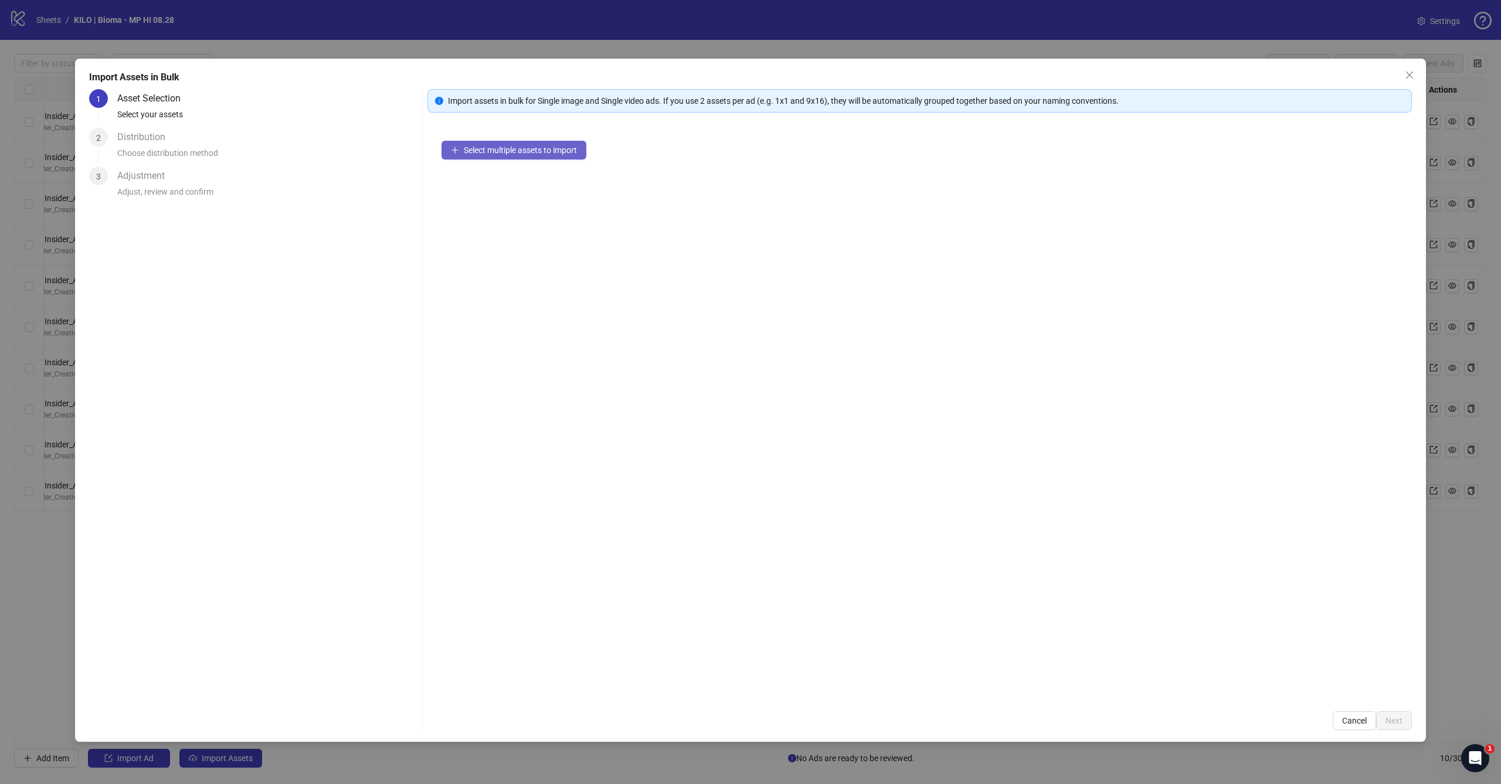
click at [546, 144] on button "Select multiple assets to import" at bounding box center [513, 150] width 145 height 19
click at [1388, 719] on span "Next" at bounding box center [1393, 720] width 17 height 9
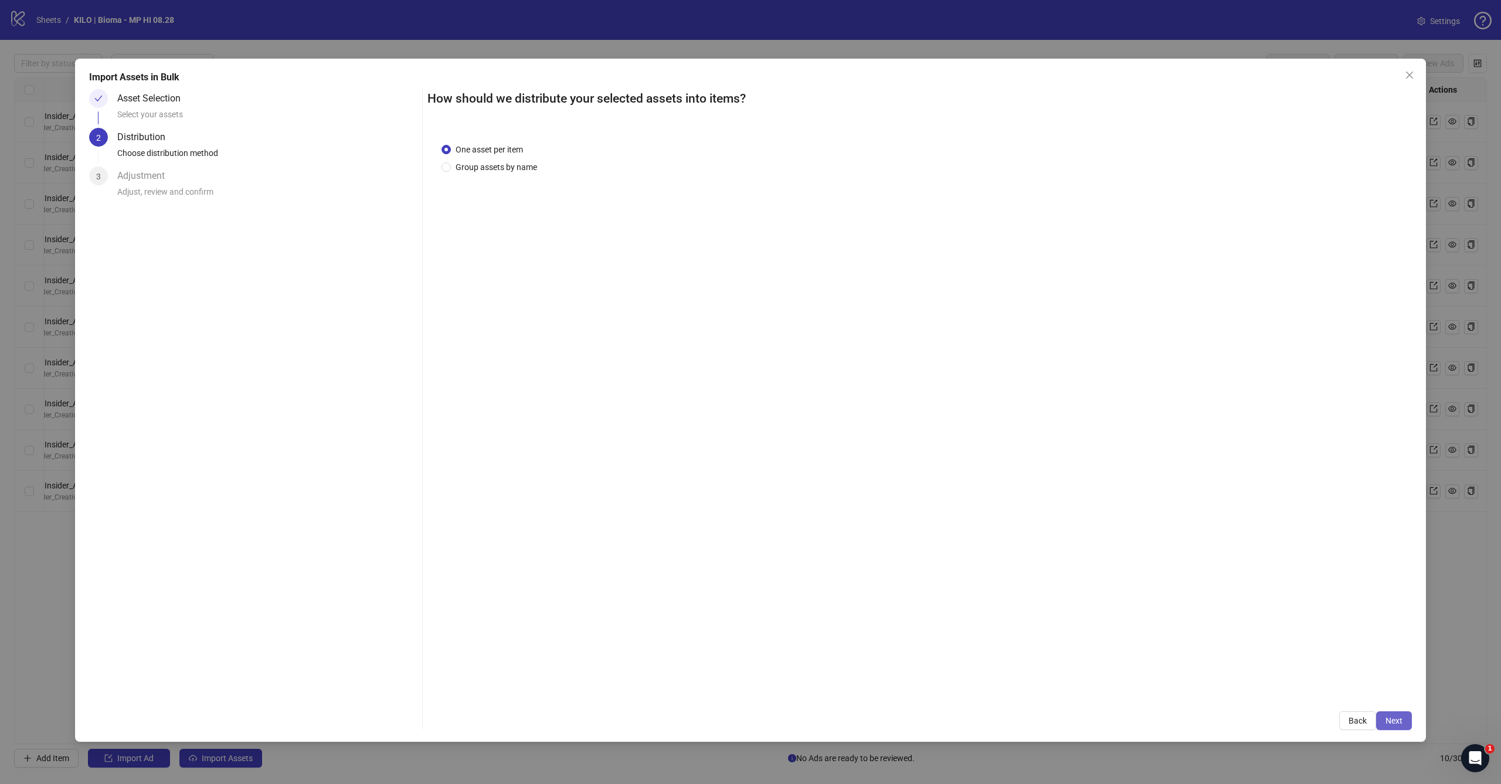
click at [1394, 719] on span "Next" at bounding box center [1393, 720] width 17 height 9
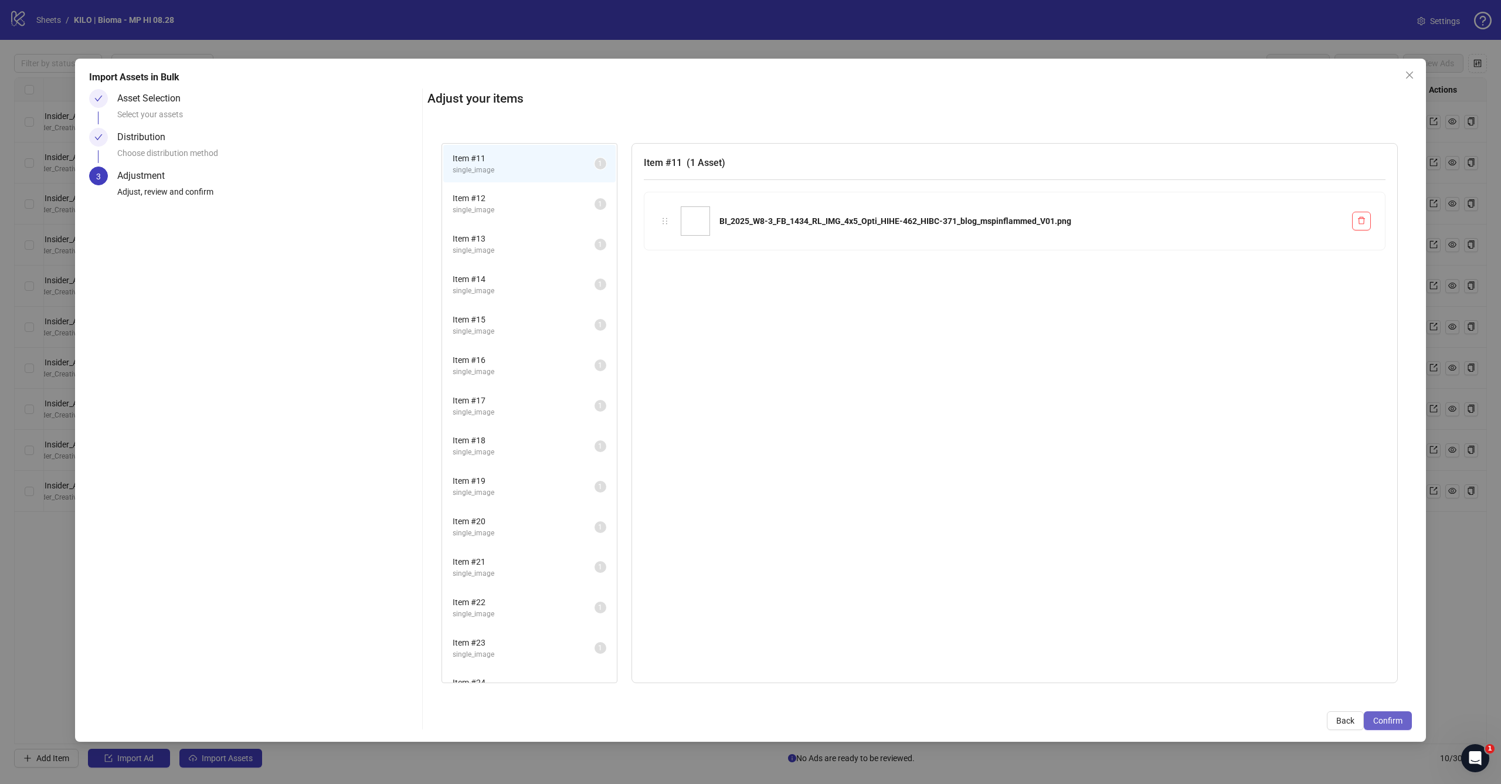
click at [1407, 727] on button "Confirm" at bounding box center [1388, 720] width 48 height 19
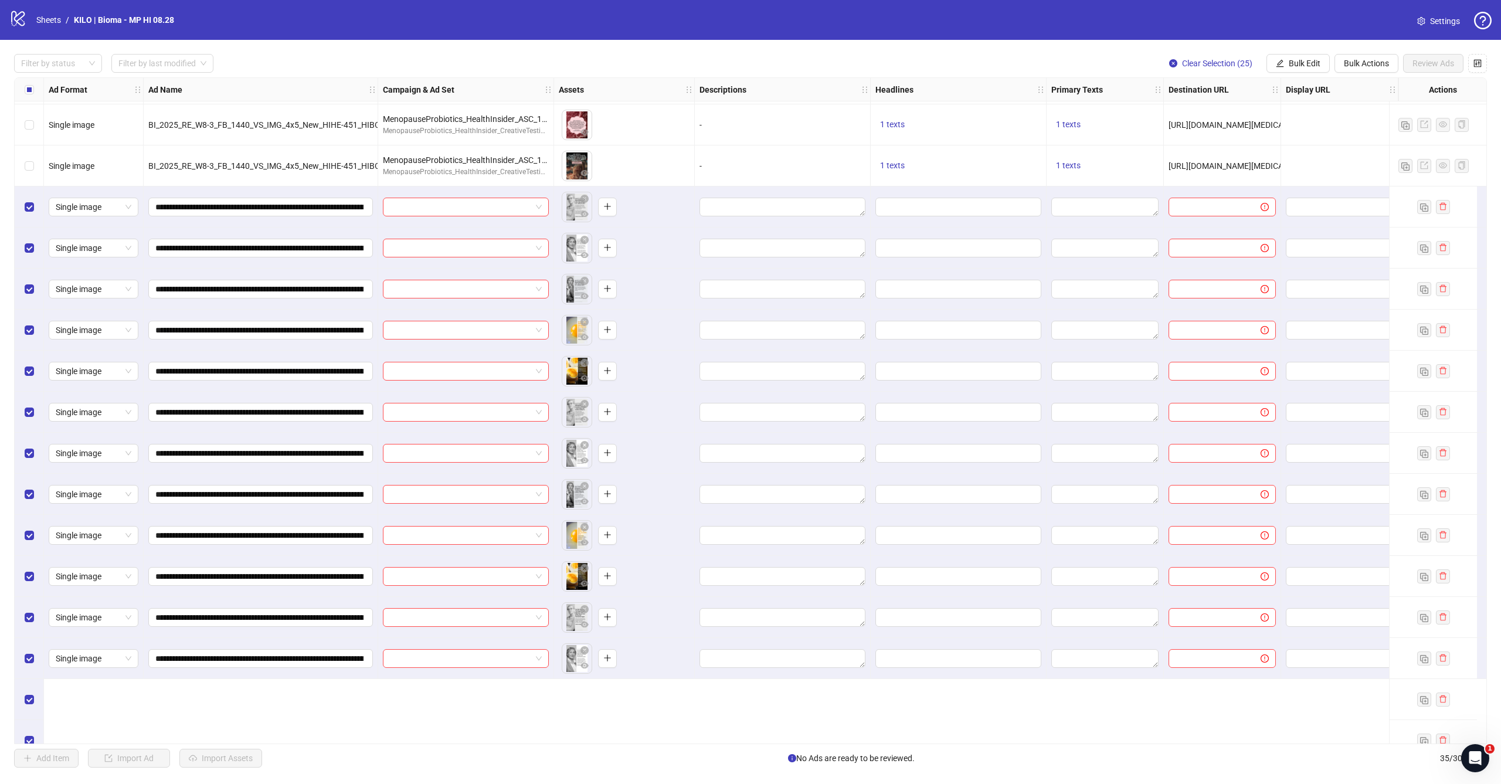
scroll to position [204, 0]
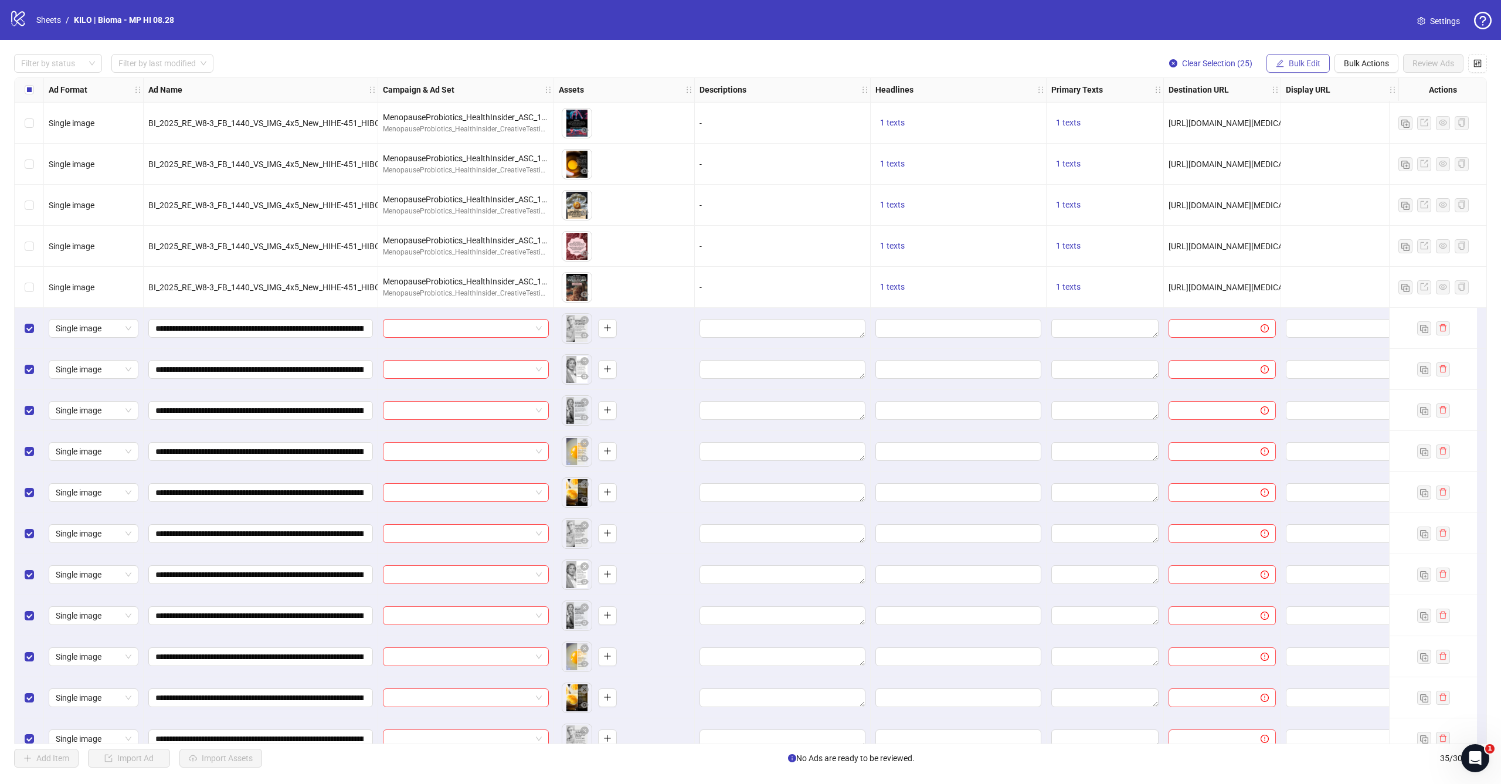
click at [1313, 64] on span "Bulk Edit" at bounding box center [1305, 63] width 32 height 9
click at [1311, 128] on span "Campaign & Ad Set" at bounding box center [1309, 124] width 70 height 13
click at [1235, 118] on input "search" at bounding box center [1259, 114] width 151 height 18
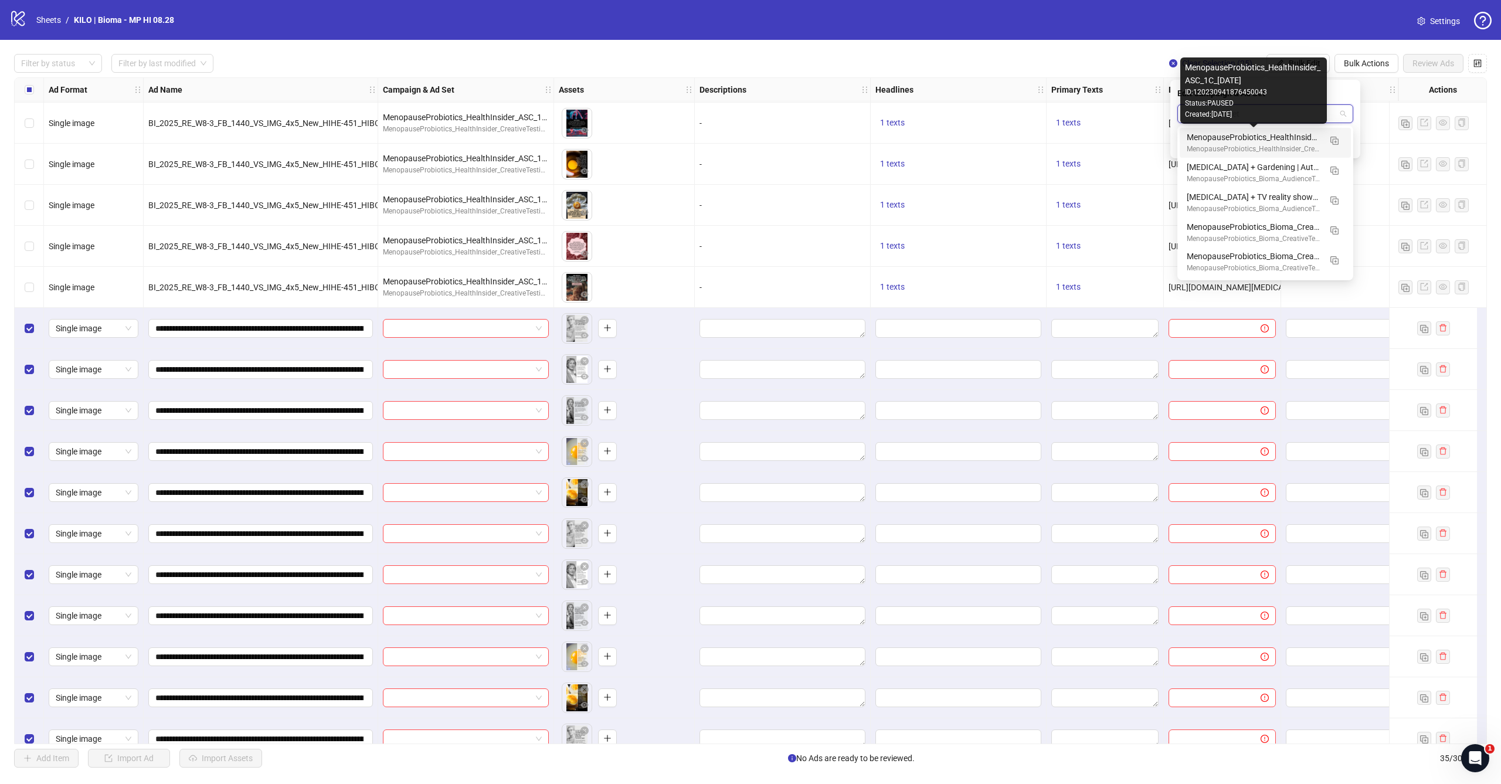
click at [1235, 137] on div "MenopauseProbiotics_HealthInsider_ASC_1C_[DATE]" at bounding box center [1254, 137] width 134 height 13
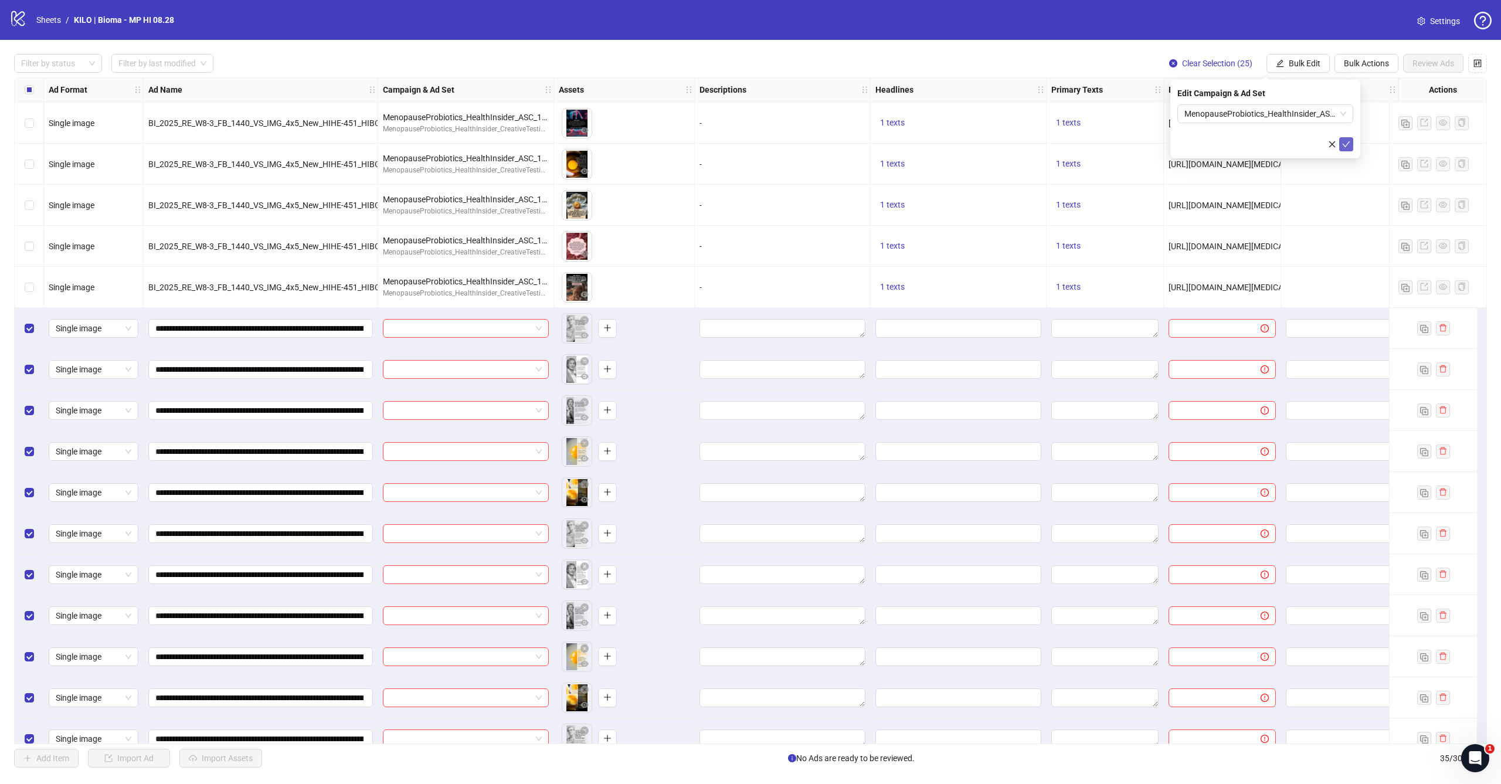
click at [1345, 145] on icon "check" at bounding box center [1346, 144] width 8 height 8
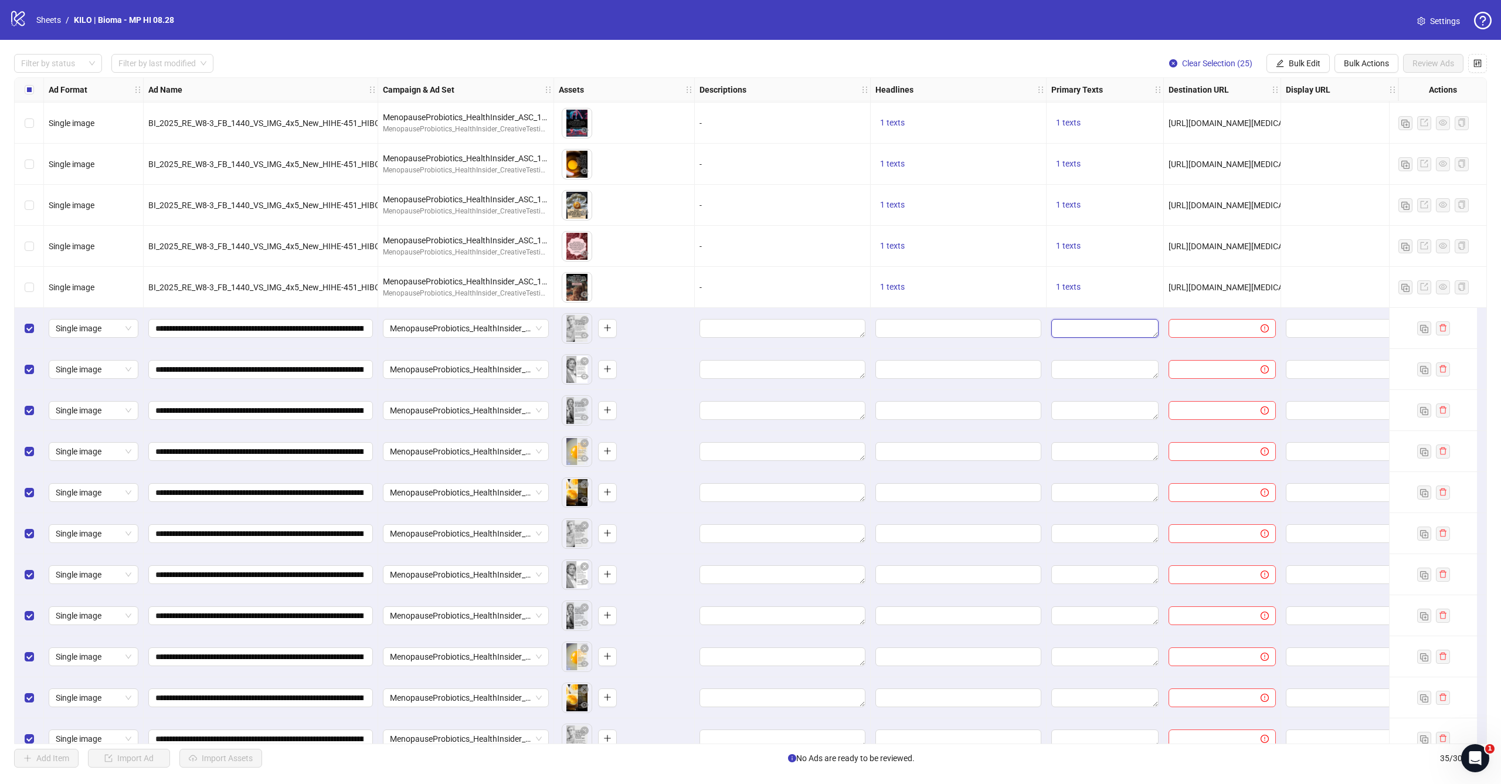
click at [1103, 333] on textarea "Edit values" at bounding box center [1104, 328] width 107 height 19
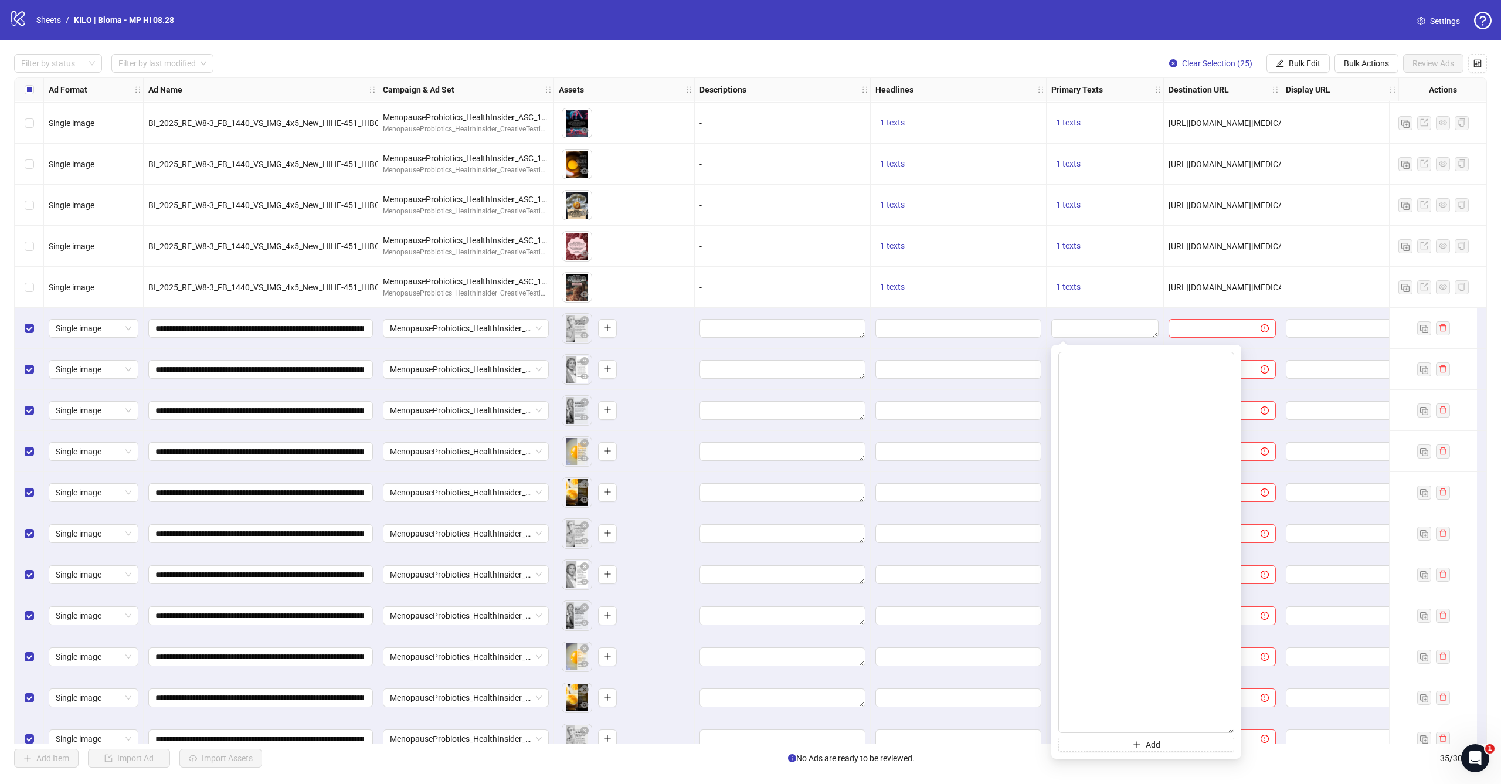
click at [1454, 725] on body "logo/logo-mobile Sheets / KILO | Bioma - MP HI 08.28 Settings Filter by status …" at bounding box center [750, 392] width 1501 height 784
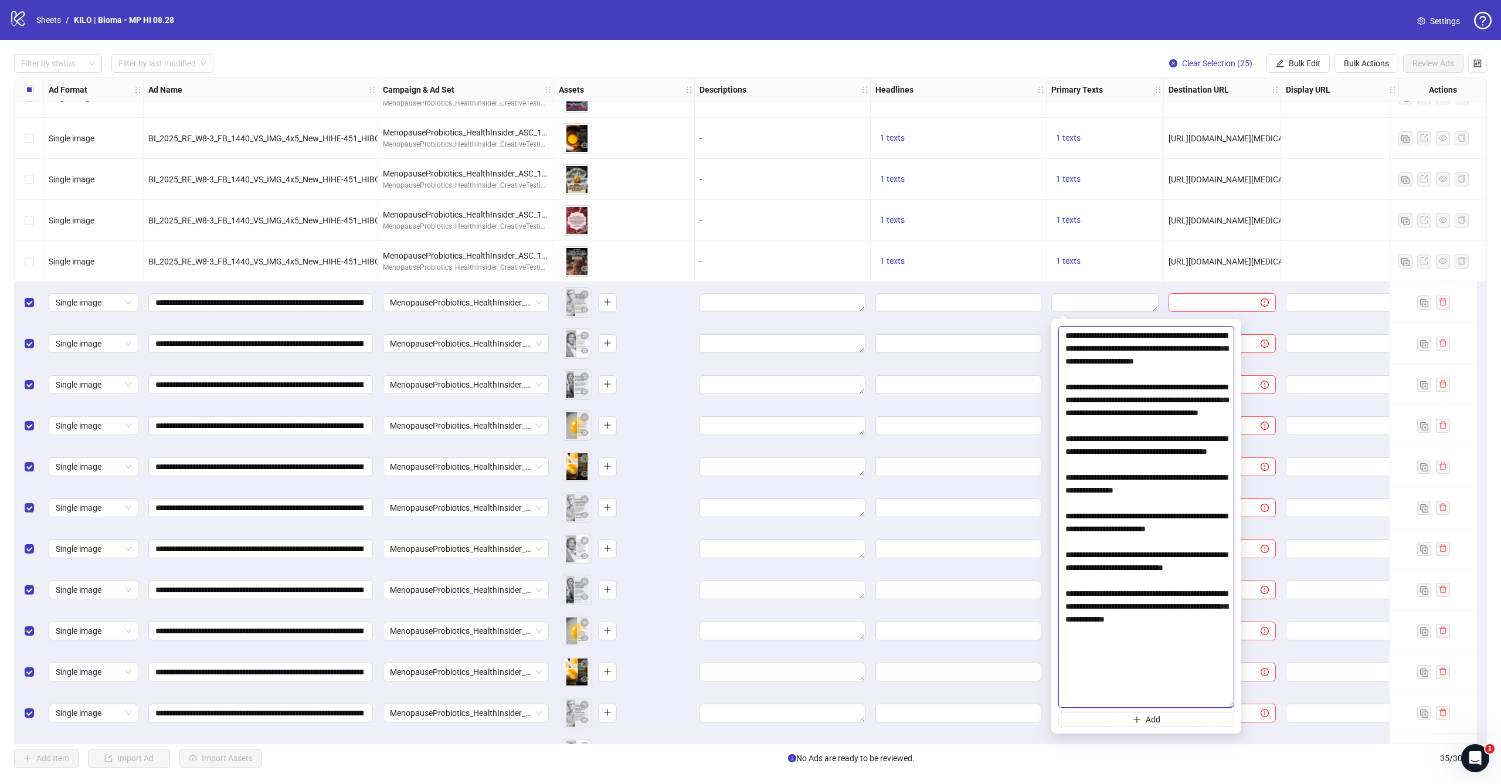
scroll to position [7, 0]
paste textarea "**********"
type textarea "**********"
drag, startPoint x: 1065, startPoint y: 335, endPoint x: 1225, endPoint y: 711, distance: 408.4
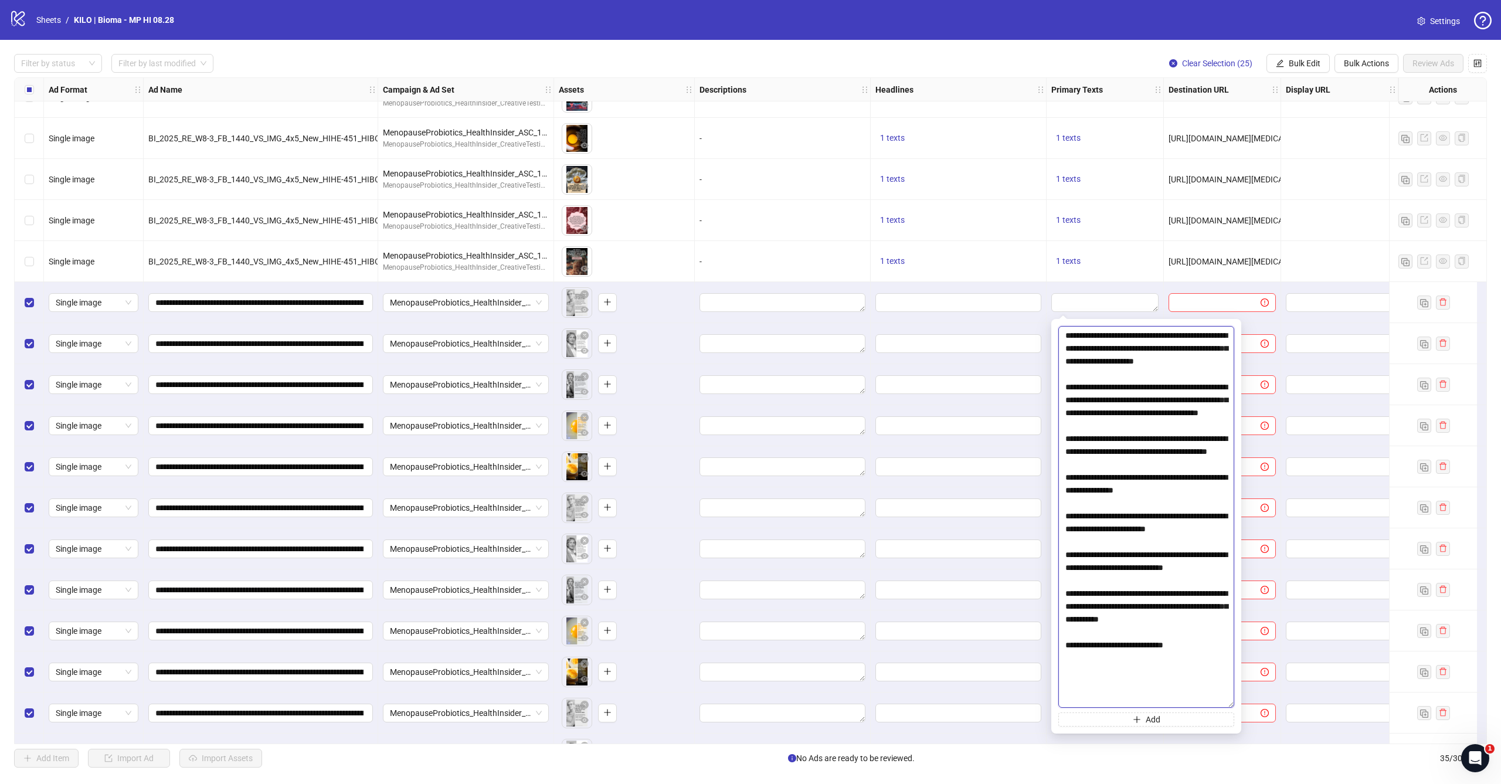
click at [1225, 711] on div "**********" at bounding box center [1146, 526] width 176 height 400
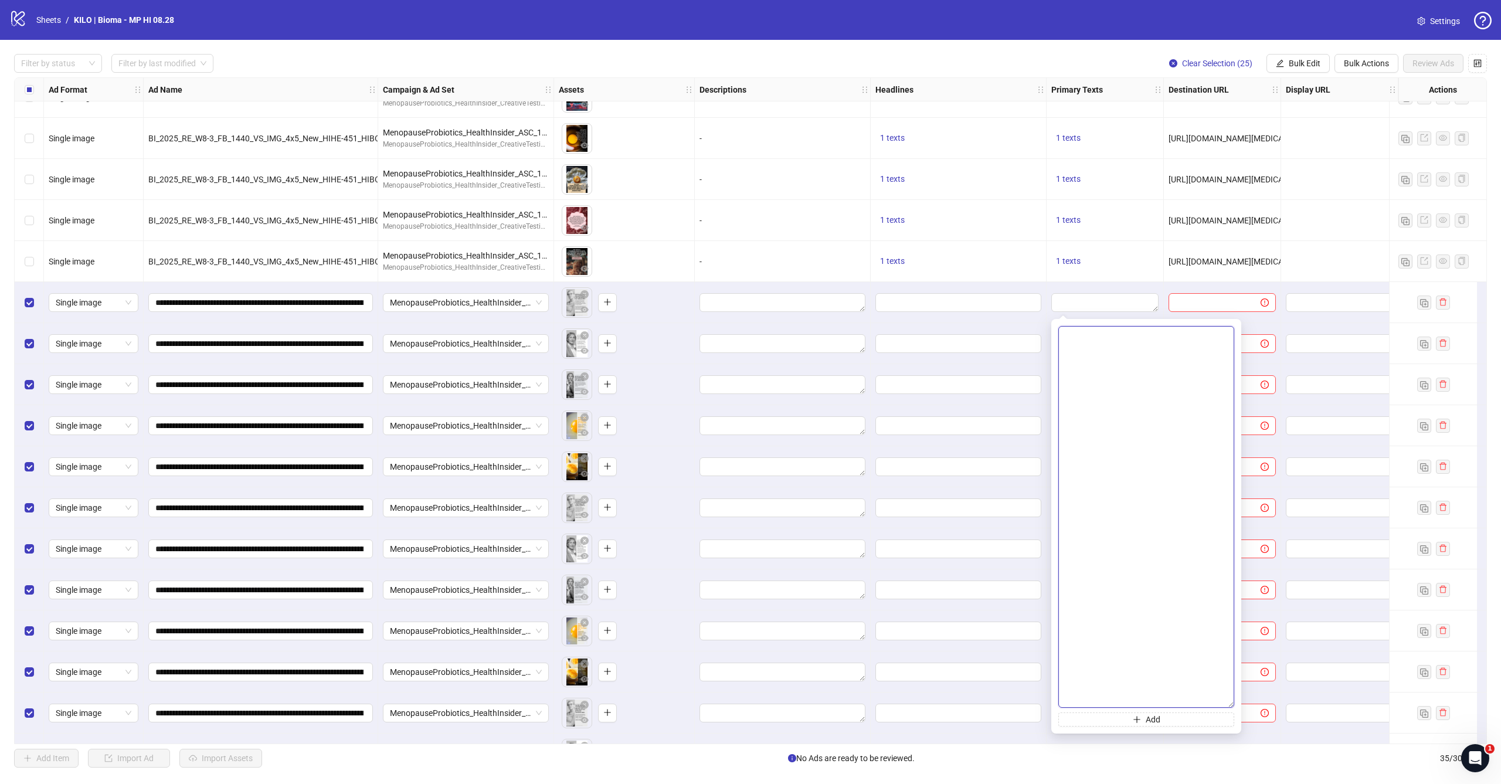
scroll to position [0, 0]
click at [1175, 277] on div "[URL][DOMAIN_NAME][MEDICAL_DATA][MEDICAL_DATA][MEDICAL_DATA]" at bounding box center [1222, 261] width 117 height 41
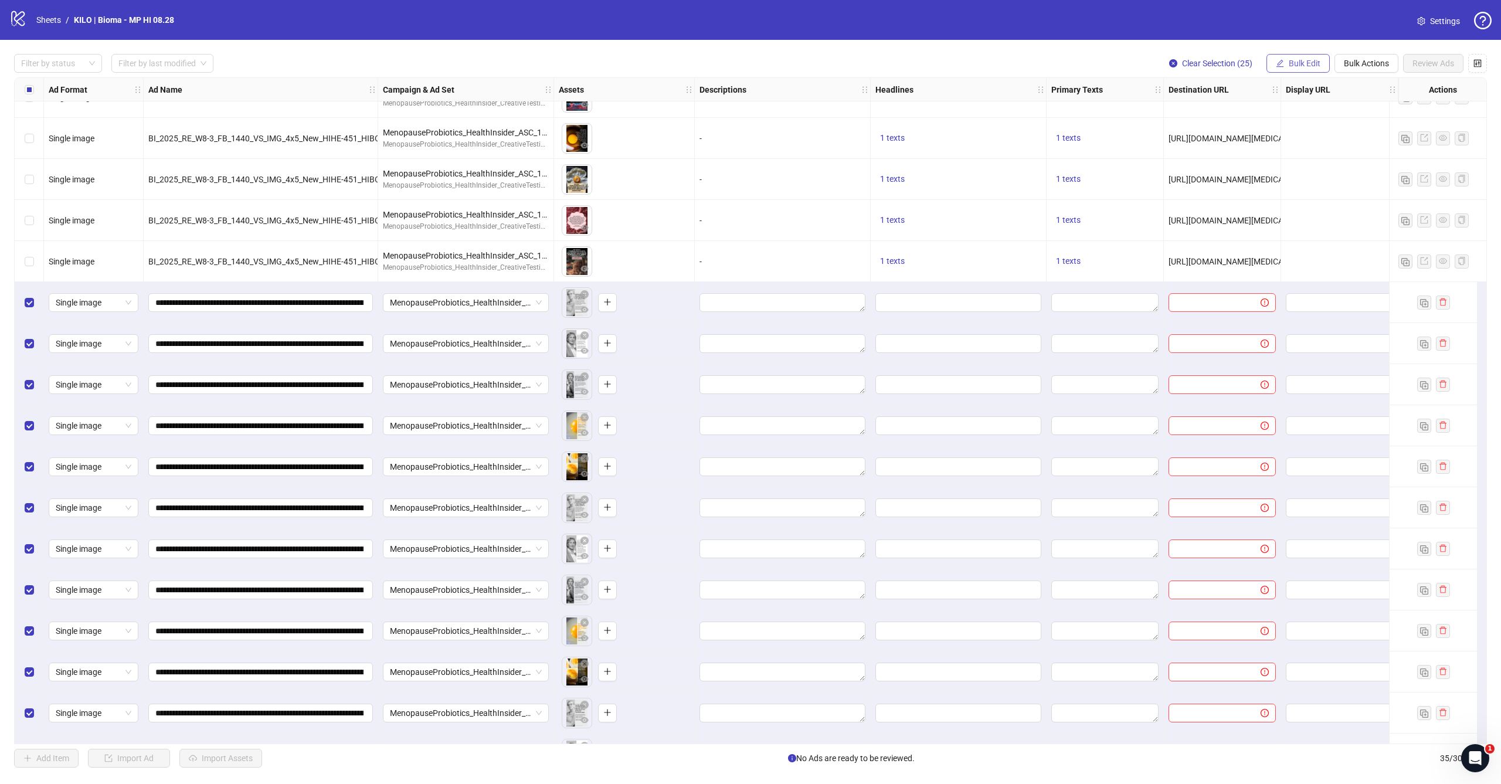
click at [1307, 64] on span "Bulk Edit" at bounding box center [1305, 63] width 32 height 9
click at [1305, 179] on span "Primary Texts" at bounding box center [1309, 180] width 70 height 13
click at [1252, 117] on textarea at bounding box center [1265, 120] width 176 height 32
paste textarea "**********"
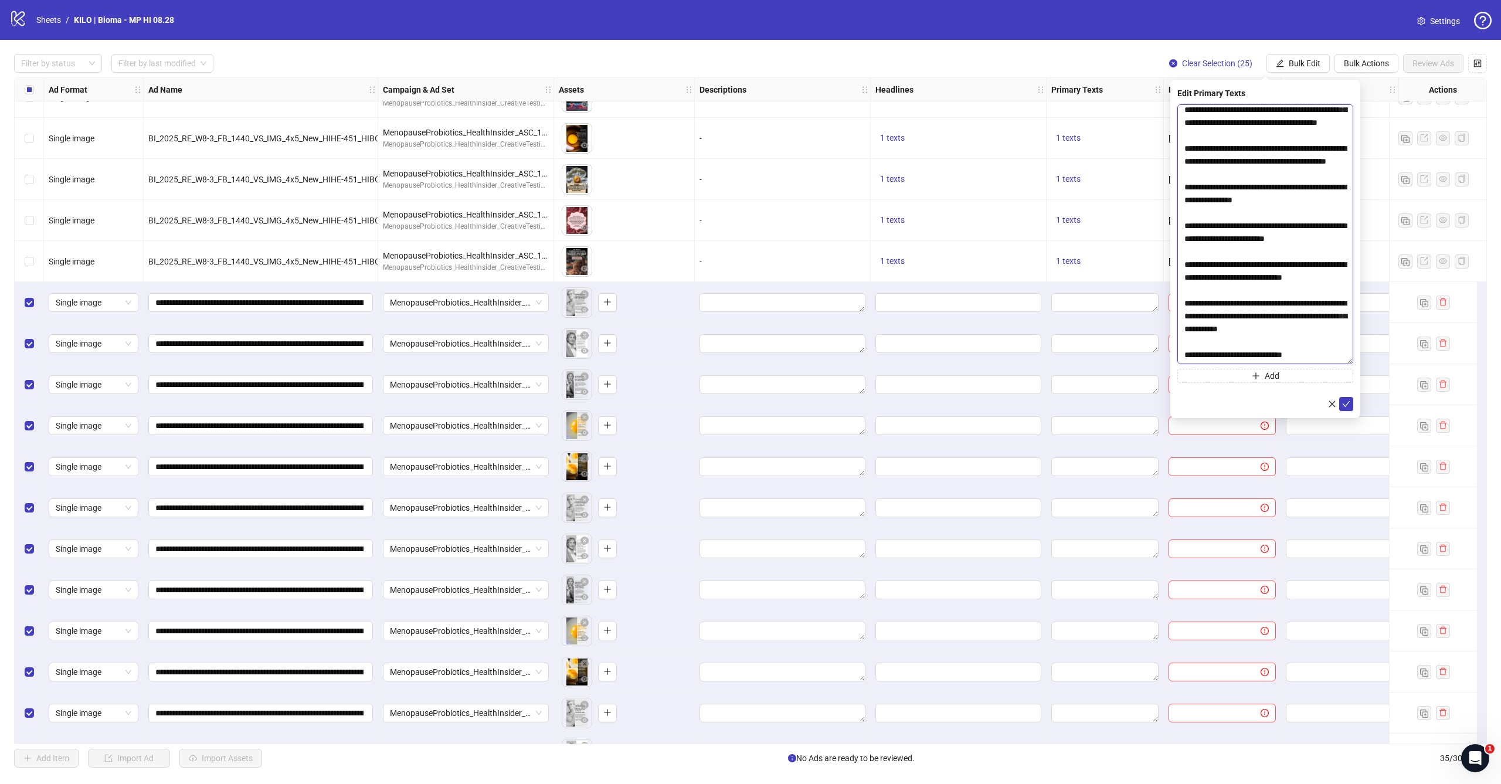
click at [1379, 362] on body "logo/logo-mobile Sheets / KILO | Bioma - MP HI 08.28 Settings Filter by status …" at bounding box center [750, 392] width 1501 height 784
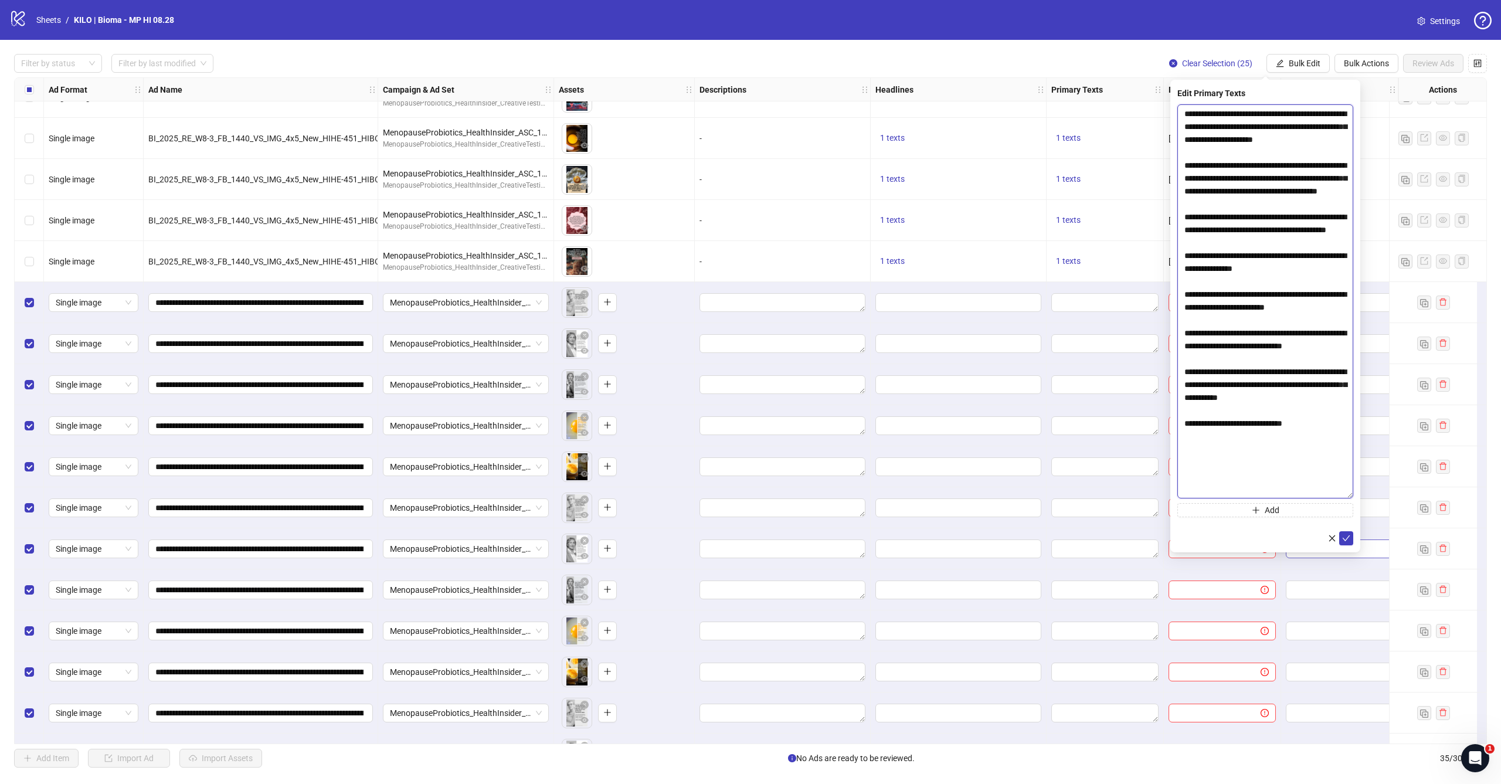
scroll to position [0, 0]
click at [1387, 587] on body "logo/logo-mobile Sheets / KILO | Bioma - MP HI 08.28 Settings Filter by status …" at bounding box center [750, 392] width 1501 height 784
type textarea "**********"
click at [1351, 634] on button "submit" at bounding box center [1346, 632] width 14 height 14
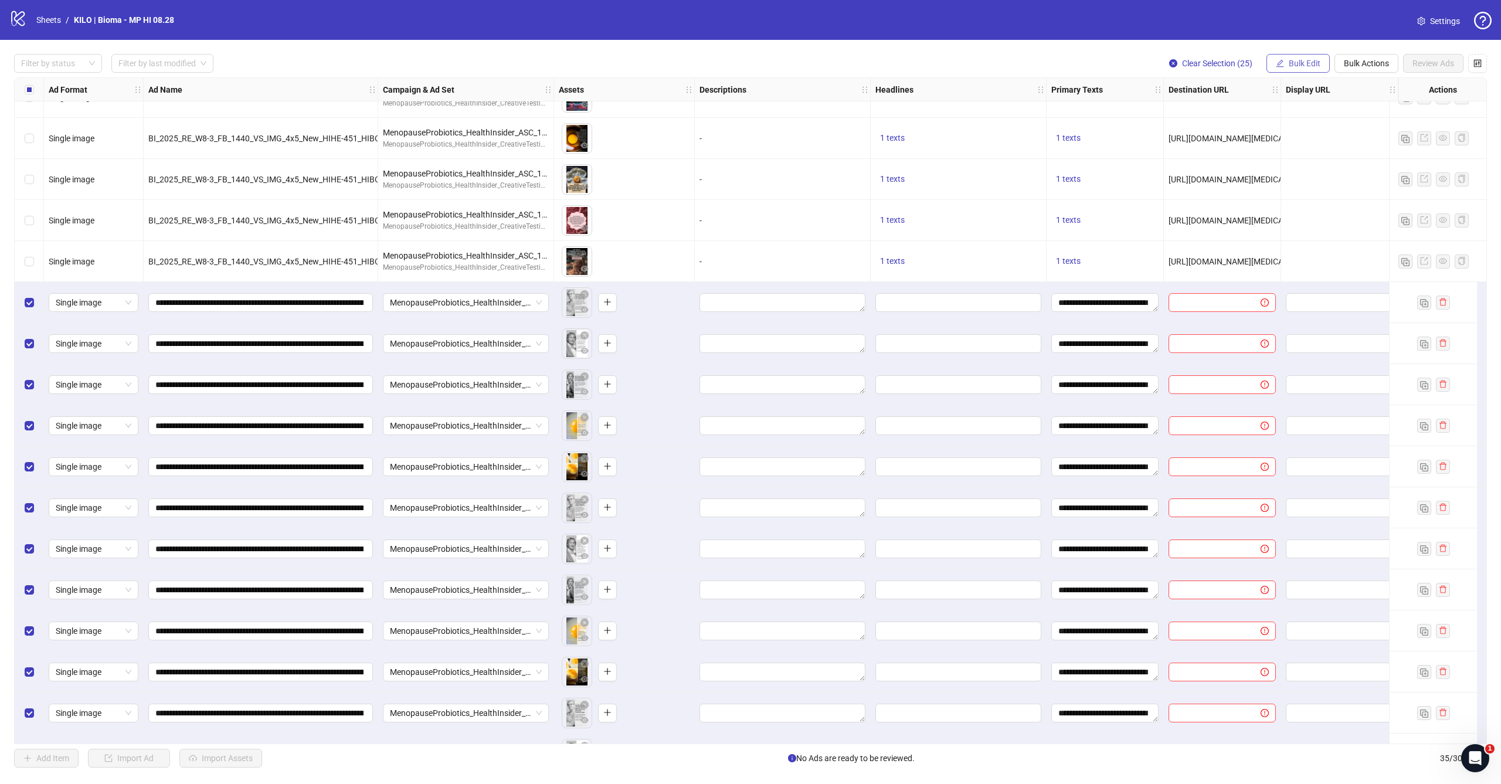
click at [1290, 57] on button "Bulk Edit" at bounding box center [1297, 63] width 63 height 19
click at [1307, 157] on span "Headlines" at bounding box center [1309, 161] width 70 height 13
click at [1239, 106] on input "text" at bounding box center [1265, 113] width 176 height 19
paste input "**********"
drag, startPoint x: 1274, startPoint y: 118, endPoint x: 1379, endPoint y: 89, distance: 108.9
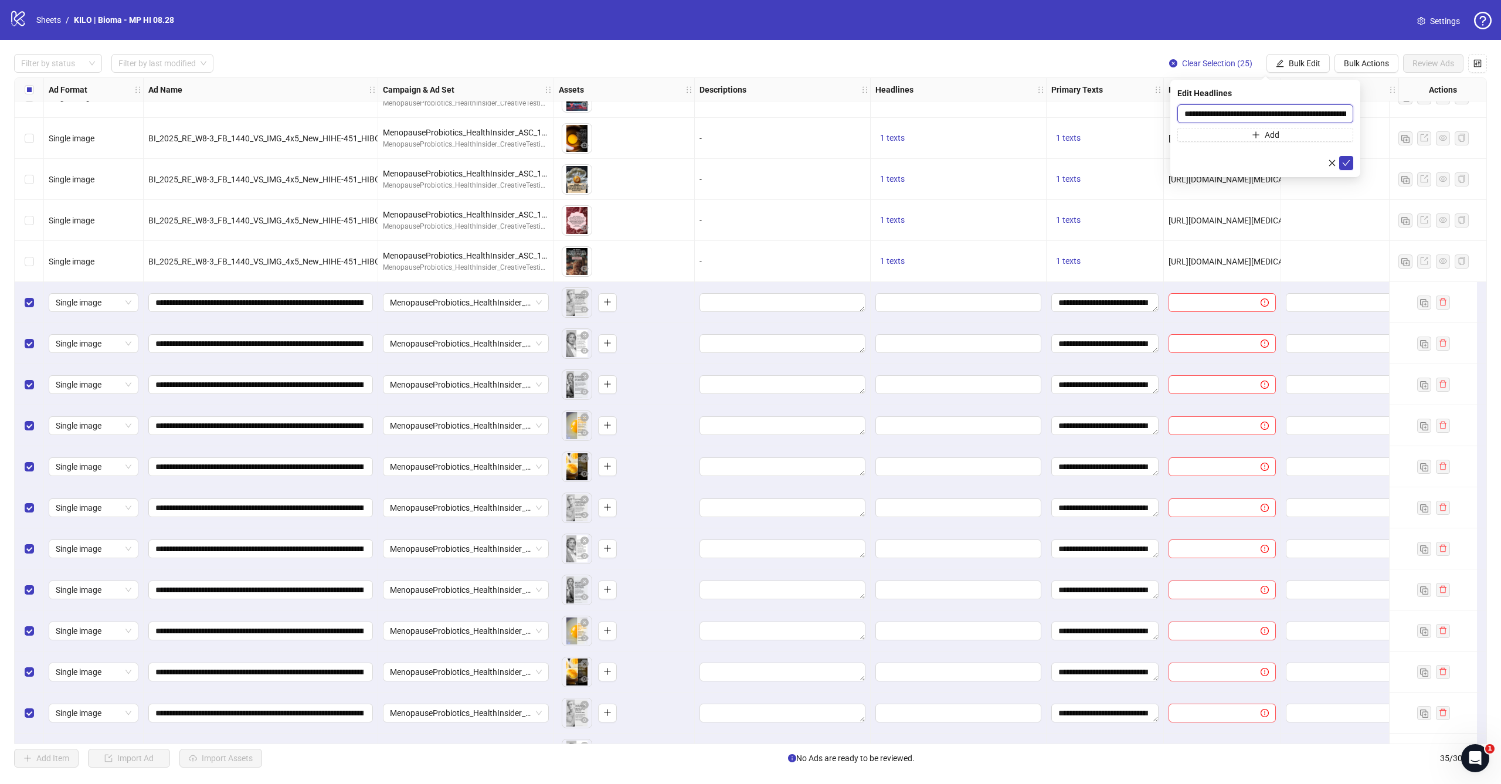
click at [1379, 89] on body "logo/logo-mobile Sheets / KILO | Bioma - MP HI 08.28 Settings Filter by status …" at bounding box center [750, 392] width 1501 height 784
type input "**********"
click at [1354, 163] on div "**********" at bounding box center [1265, 128] width 190 height 97
click at [1348, 164] on icon "check" at bounding box center [1346, 163] width 8 height 8
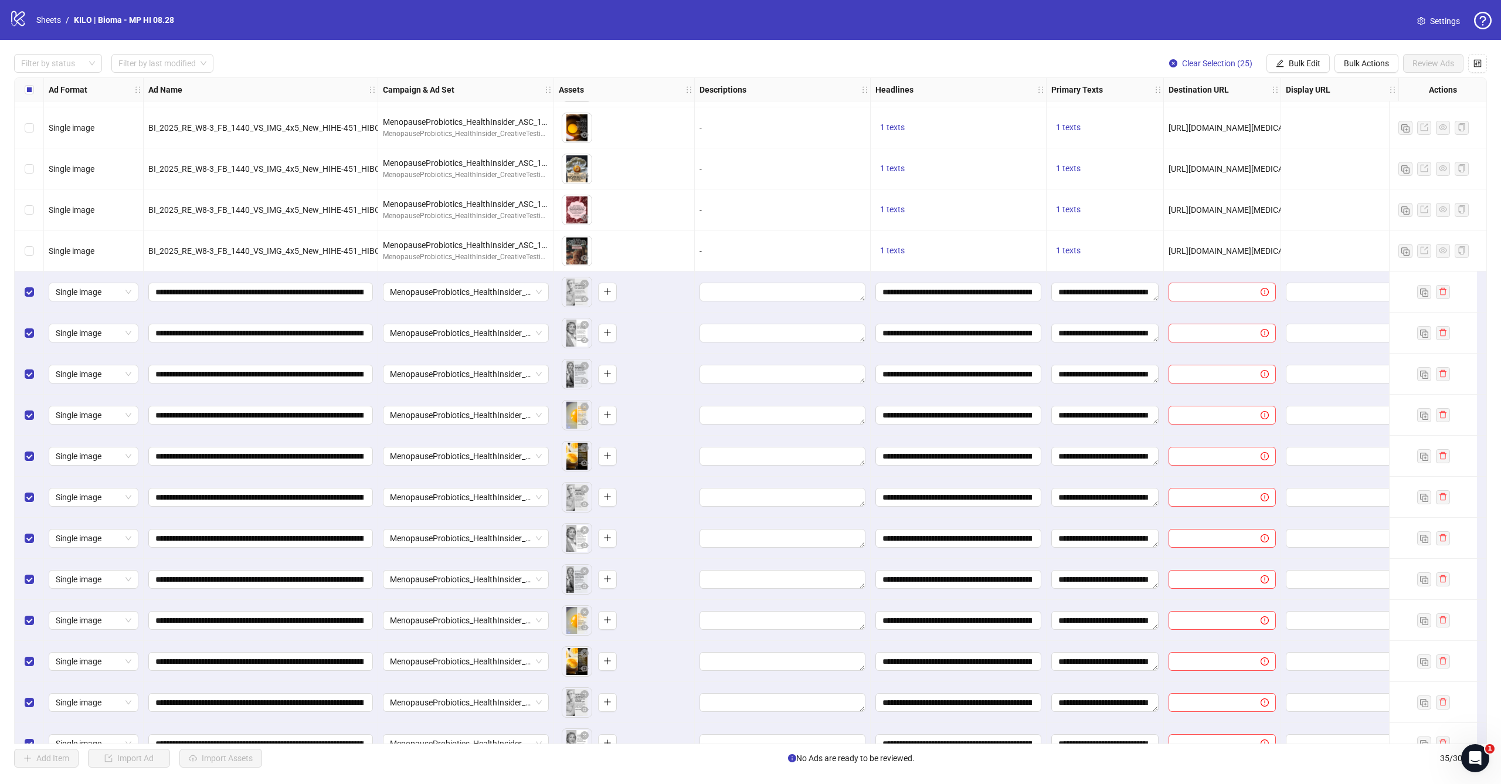
scroll to position [240, 455]
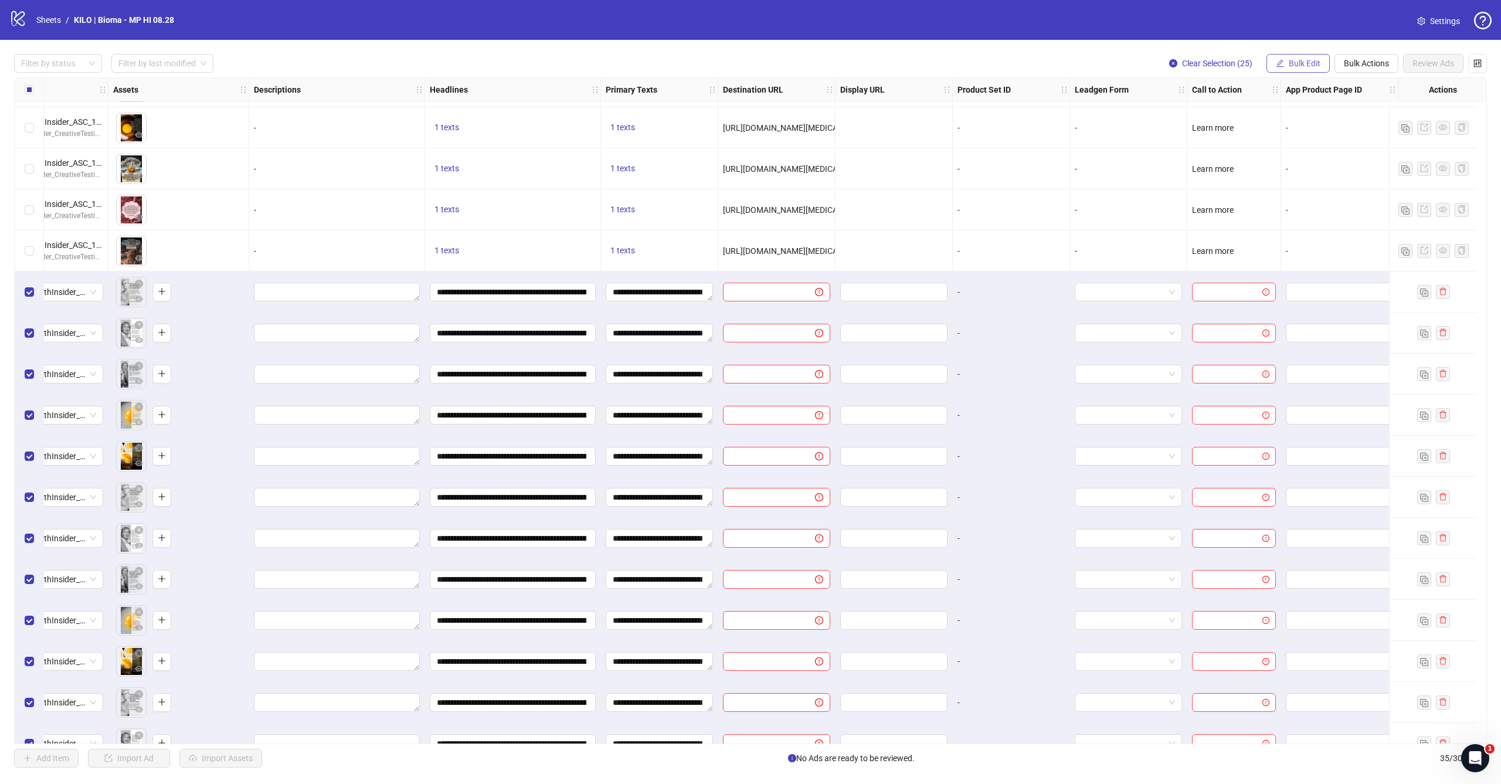
click at [1316, 55] on button "Bulk Edit" at bounding box center [1297, 63] width 63 height 19
click at [1321, 201] on span "Destination URL" at bounding box center [1309, 199] width 70 height 13
click at [1268, 112] on input "text" at bounding box center [1260, 113] width 152 height 13
paste input "**********"
type input "**********"
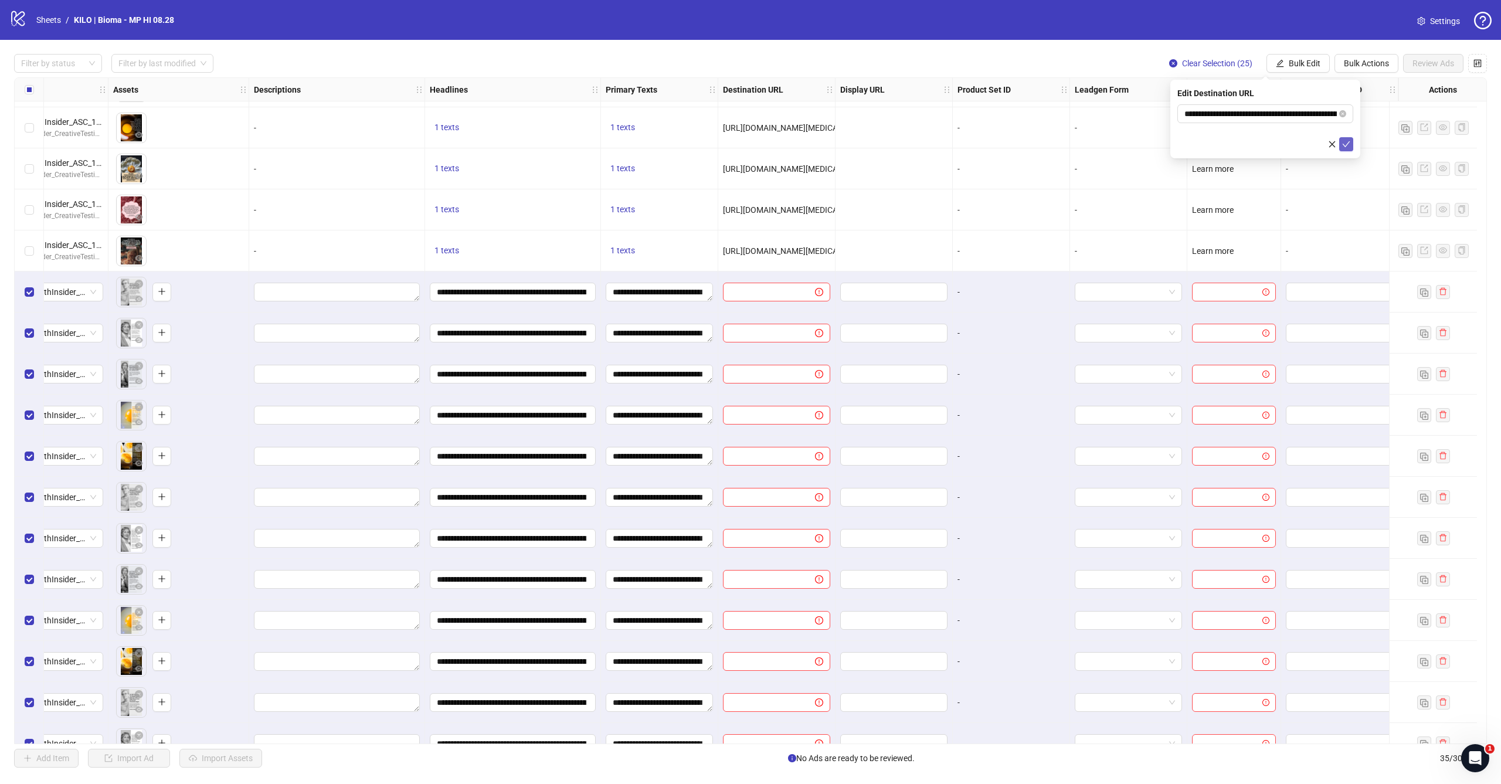
click at [1344, 143] on icon "check" at bounding box center [1346, 144] width 8 height 8
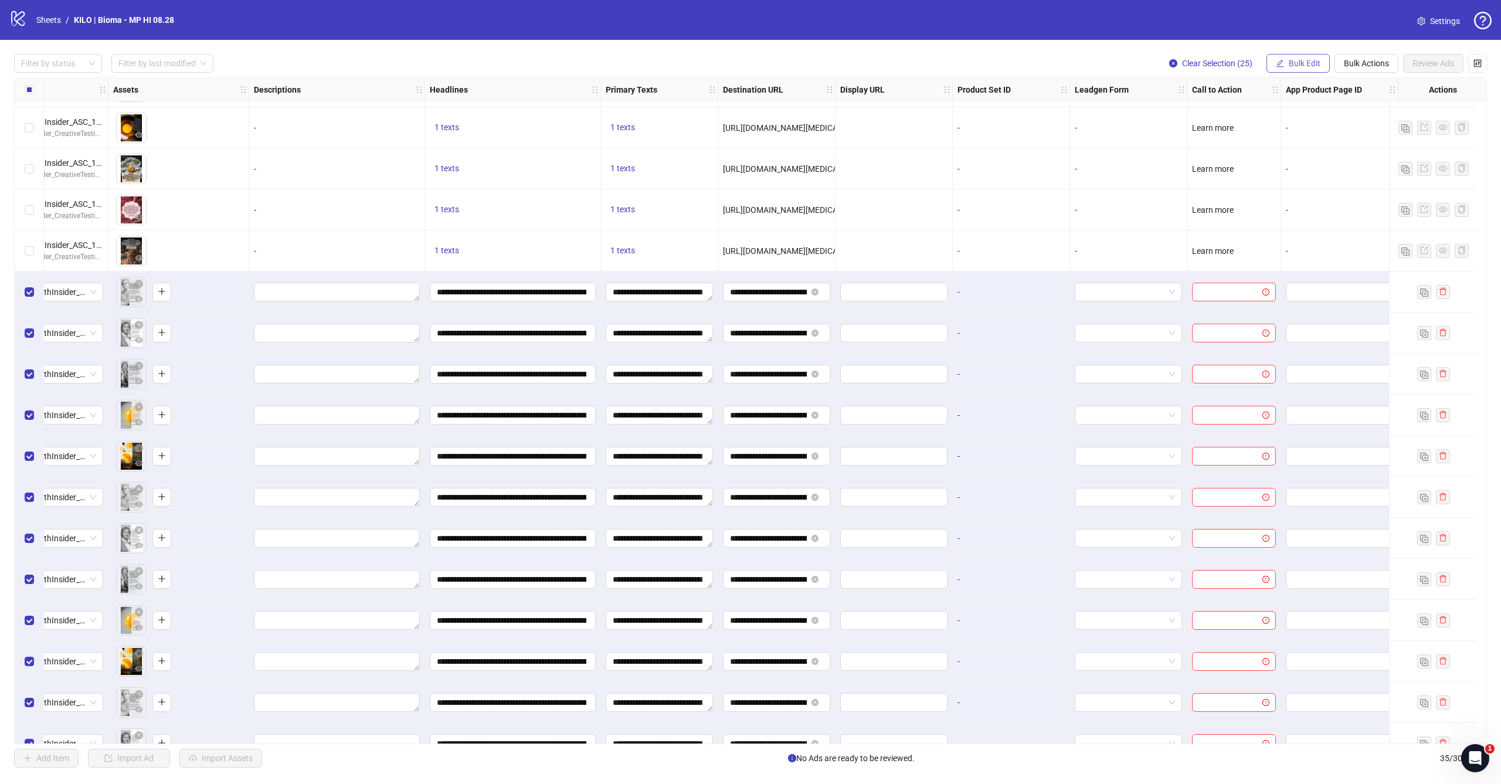
click at [1317, 57] on button "Bulk Edit" at bounding box center [1297, 63] width 63 height 19
click at [1293, 246] on li "Call to Action" at bounding box center [1309, 255] width 84 height 19
click at [1275, 103] on div "Edit Call to Action Select call to action" at bounding box center [1265, 119] width 190 height 79
click at [1272, 104] on div "Edit Call to Action Select call to action" at bounding box center [1265, 119] width 190 height 79
click at [1266, 111] on input "search" at bounding box center [1259, 114] width 151 height 18
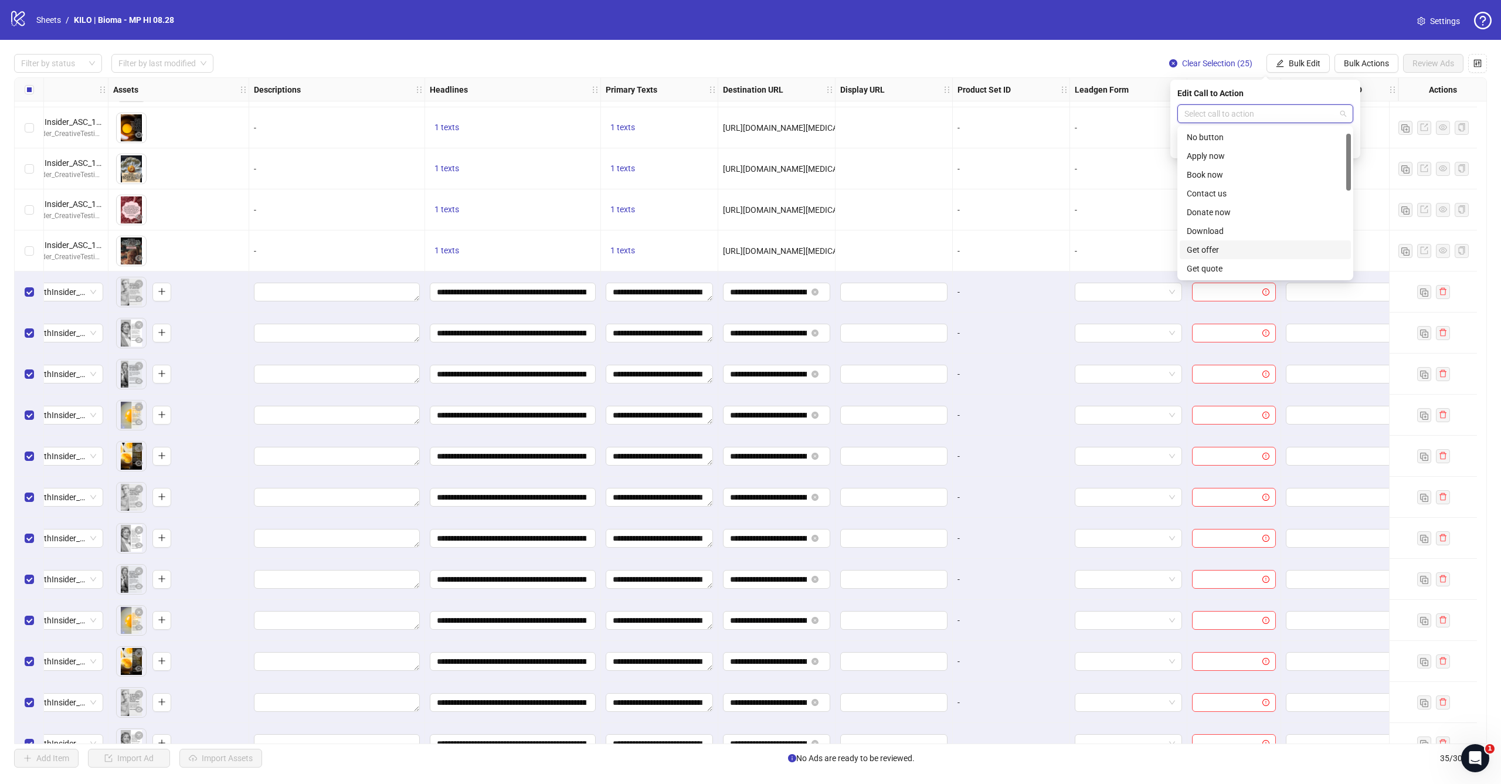
scroll to position [79, 0]
click at [1230, 226] on div "Learn more" at bounding box center [1265, 226] width 157 height 13
click at [1347, 141] on icon "check" at bounding box center [1346, 144] width 8 height 8
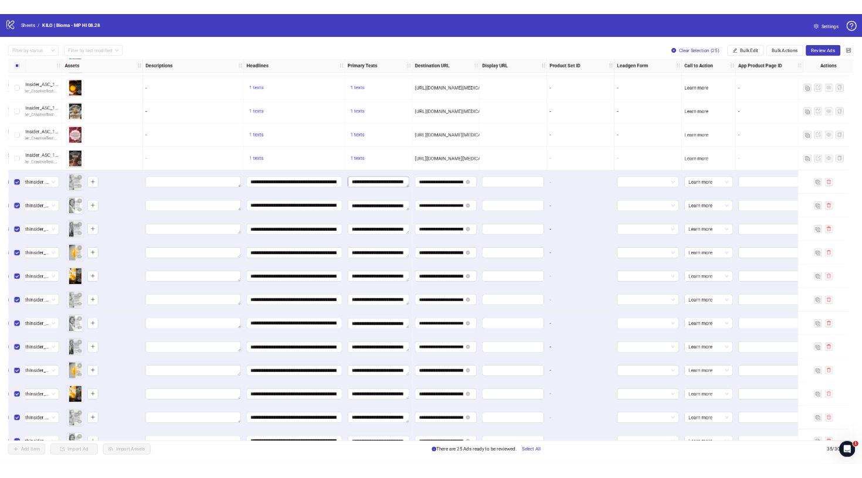
scroll to position [240, 455]
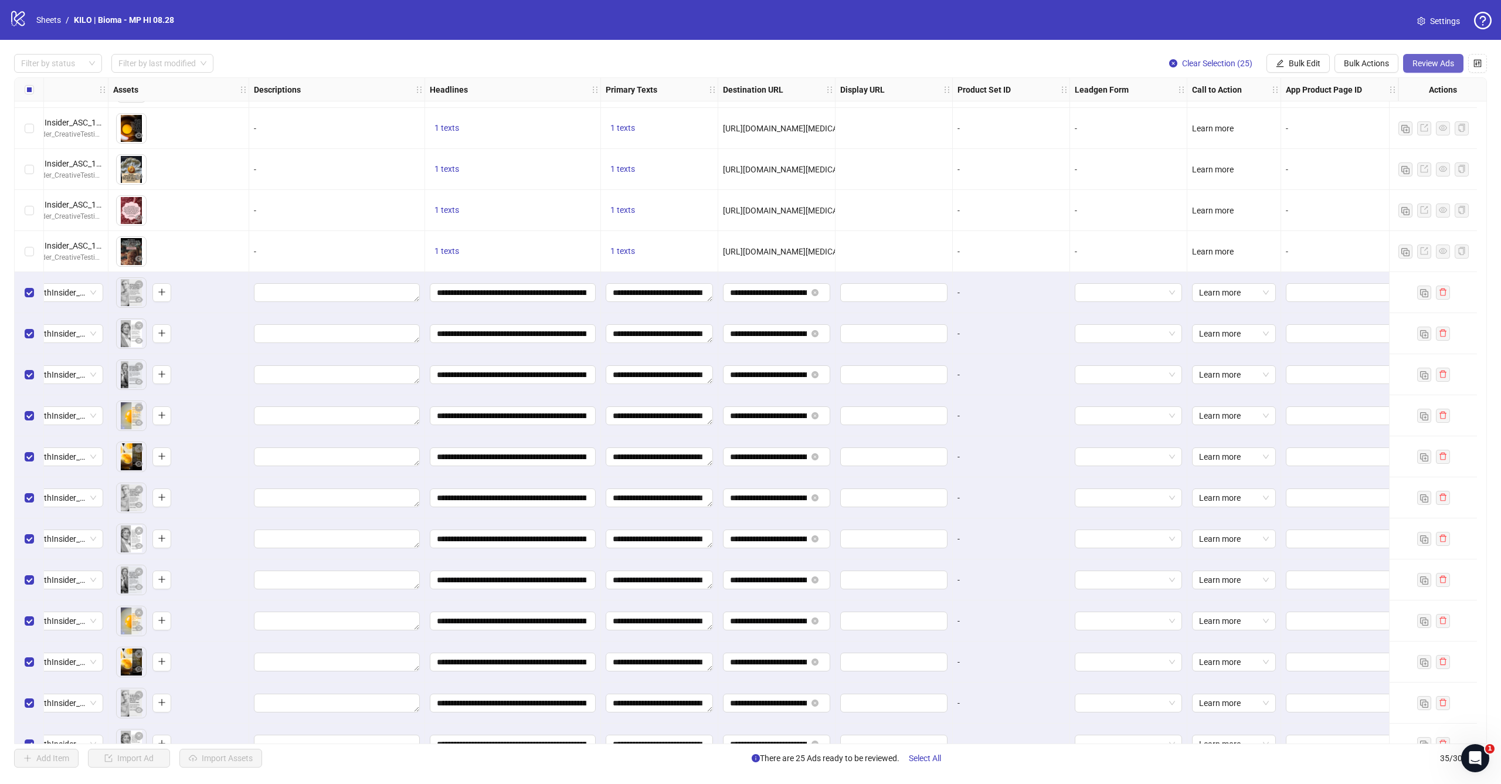
click at [1439, 66] on span "Review Ads" at bounding box center [1433, 63] width 42 height 9
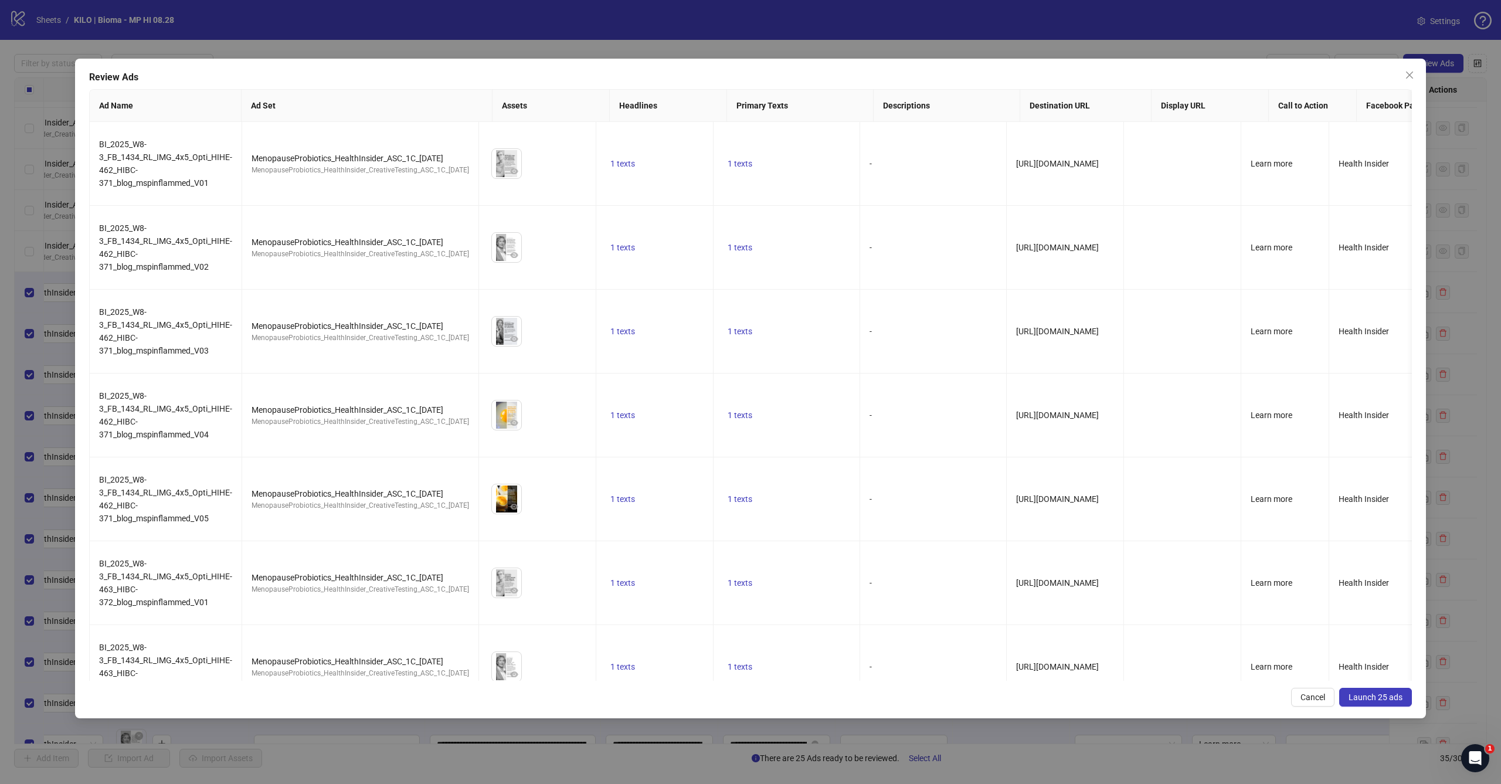
click at [1386, 694] on span "Launch 25 ads" at bounding box center [1375, 696] width 54 height 9
